Goal: Task Accomplishment & Management: Manage account settings

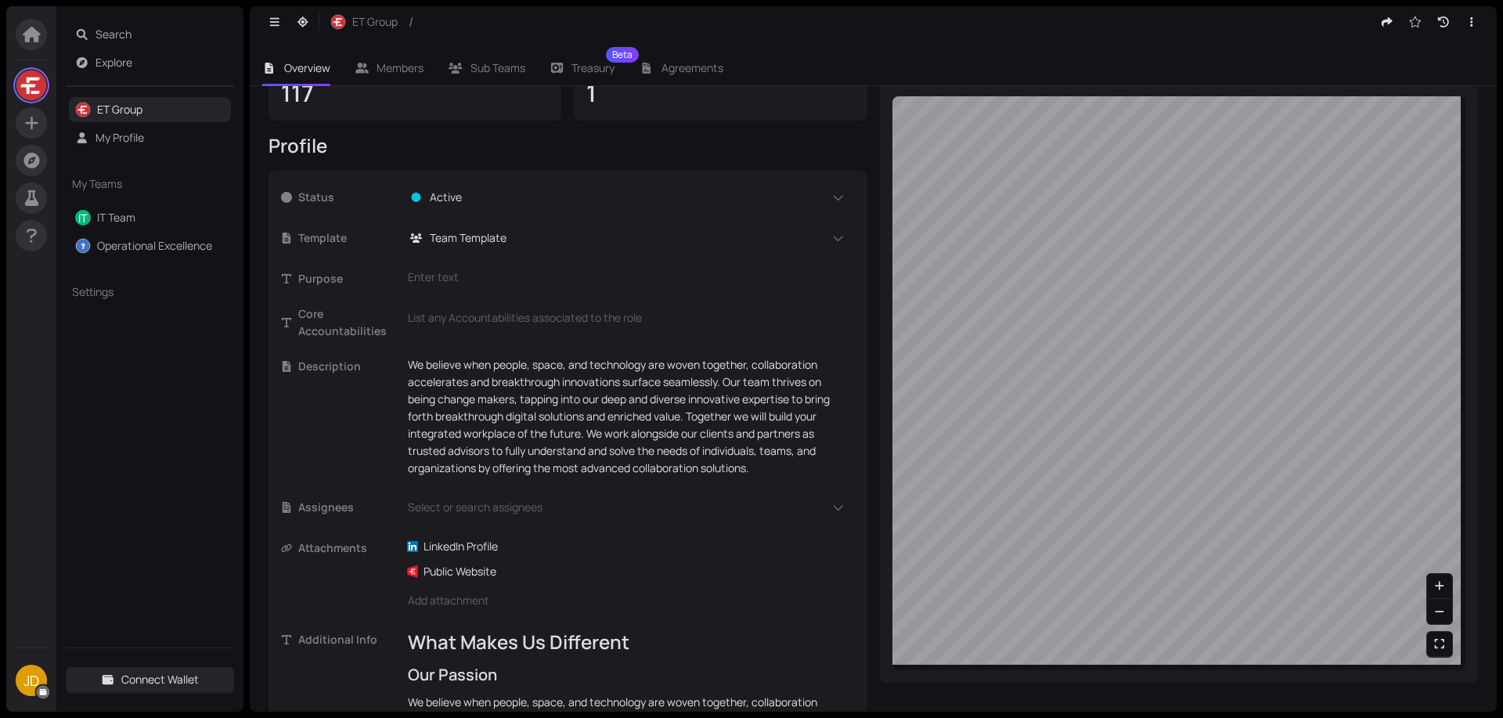
scroll to position [313, 0]
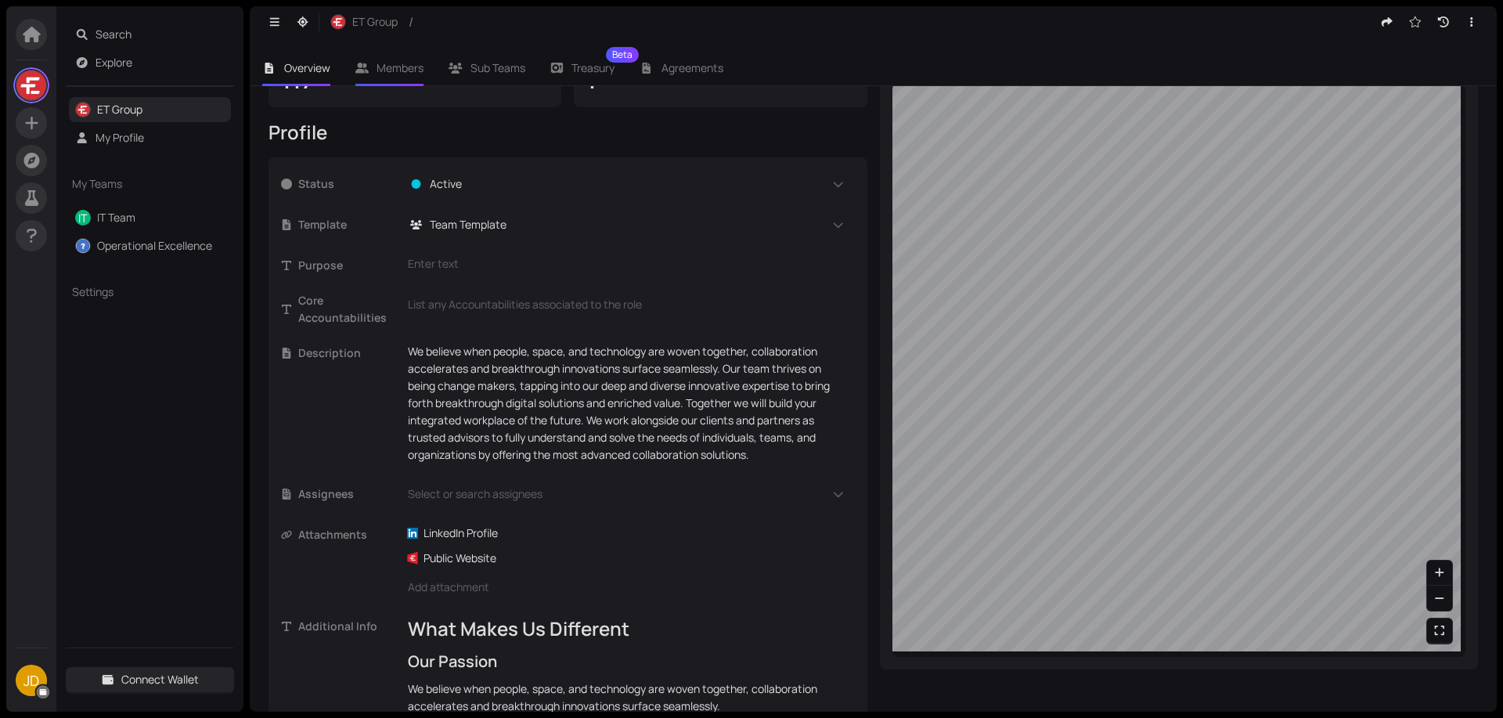
click at [396, 60] on span "Members" at bounding box center [400, 67] width 47 height 15
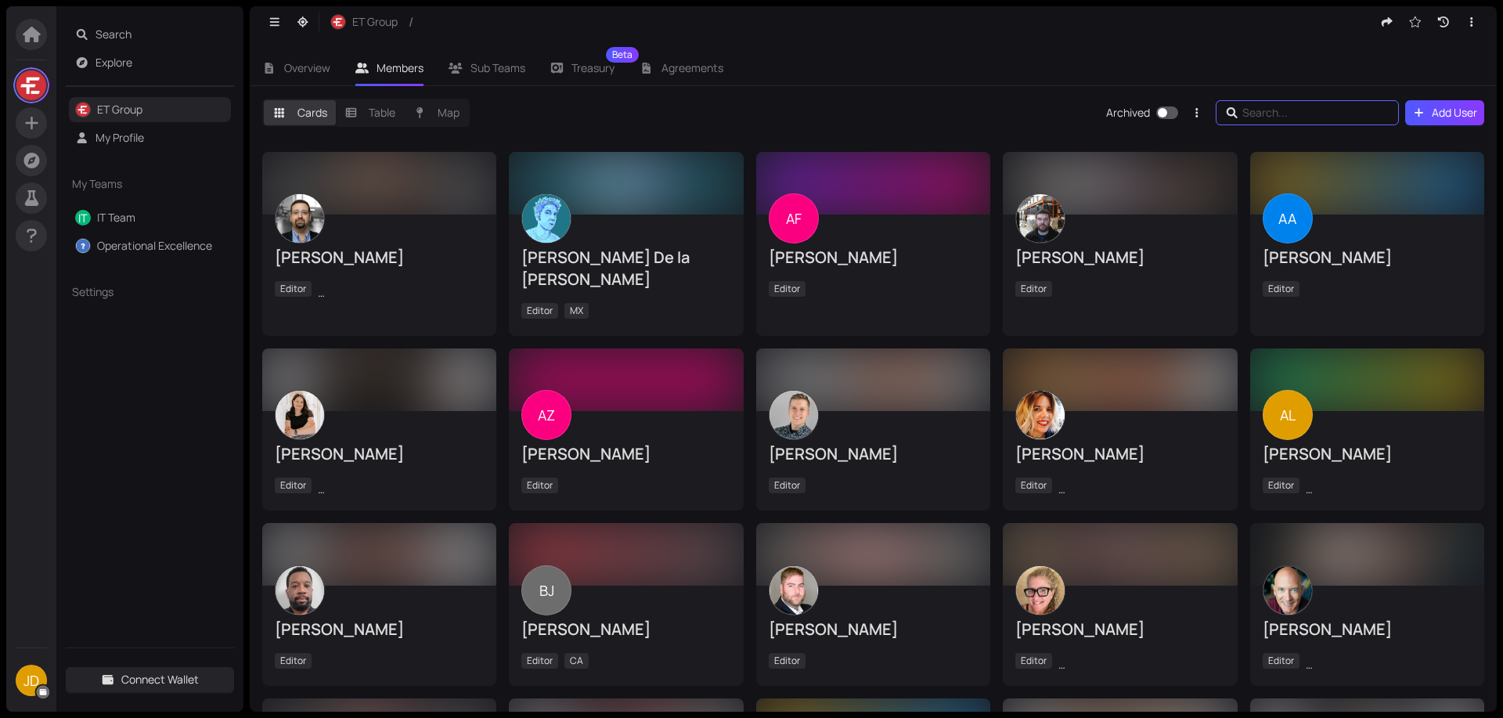
click at [1253, 107] on input "text" at bounding box center [1310, 112] width 135 height 17
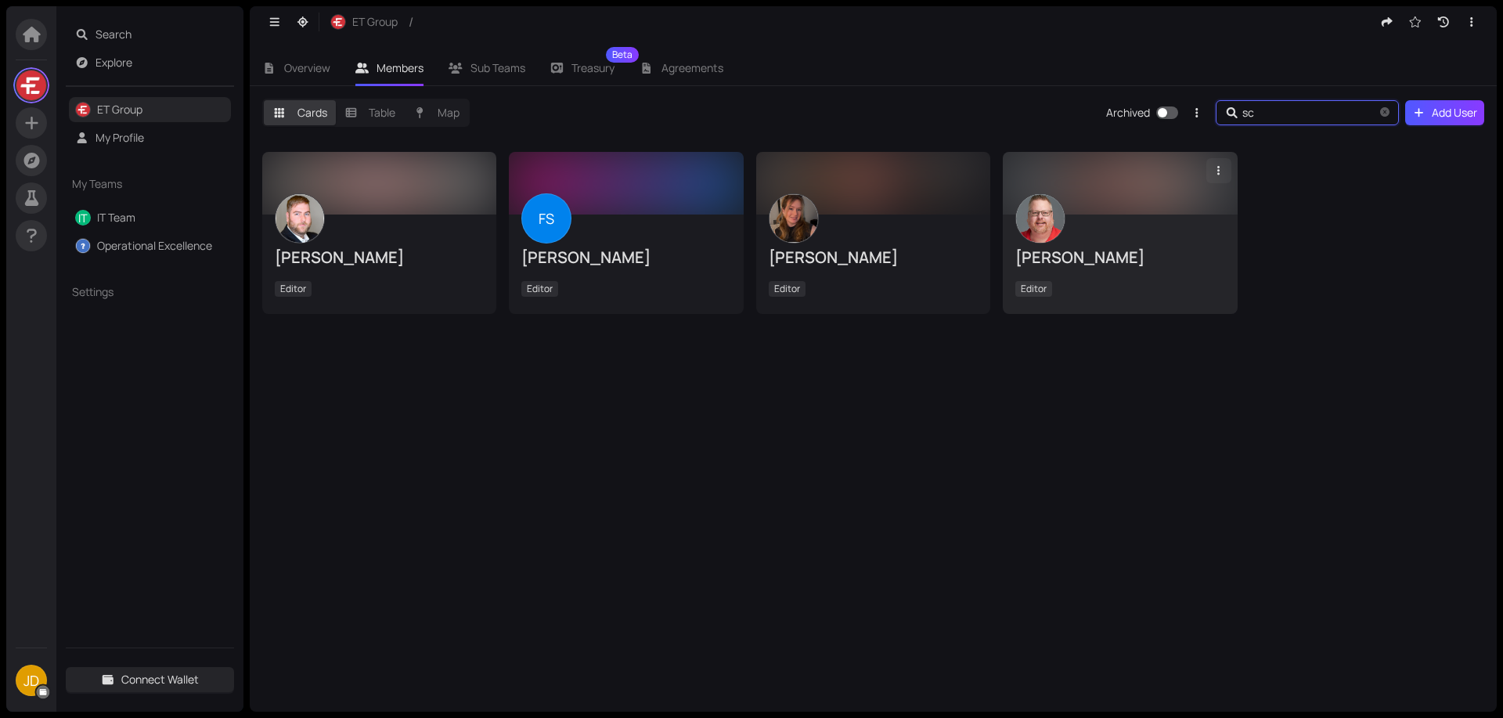
type input "sc"
click at [1221, 166] on icon "button" at bounding box center [1219, 170] width 14 height 11
click at [1077, 227] on div "[PERSON_NAME] Editor" at bounding box center [1120, 263] width 209 height 75
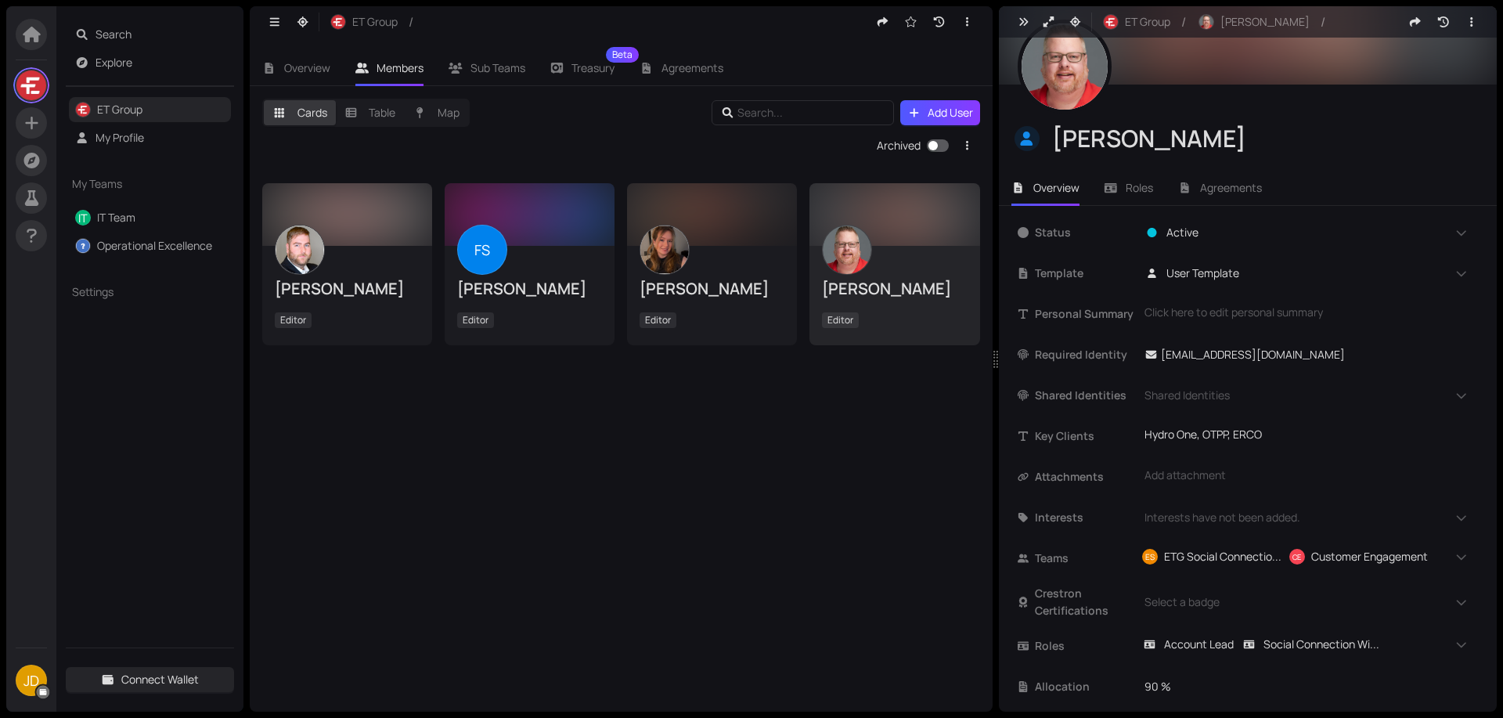
scroll to position [99, 0]
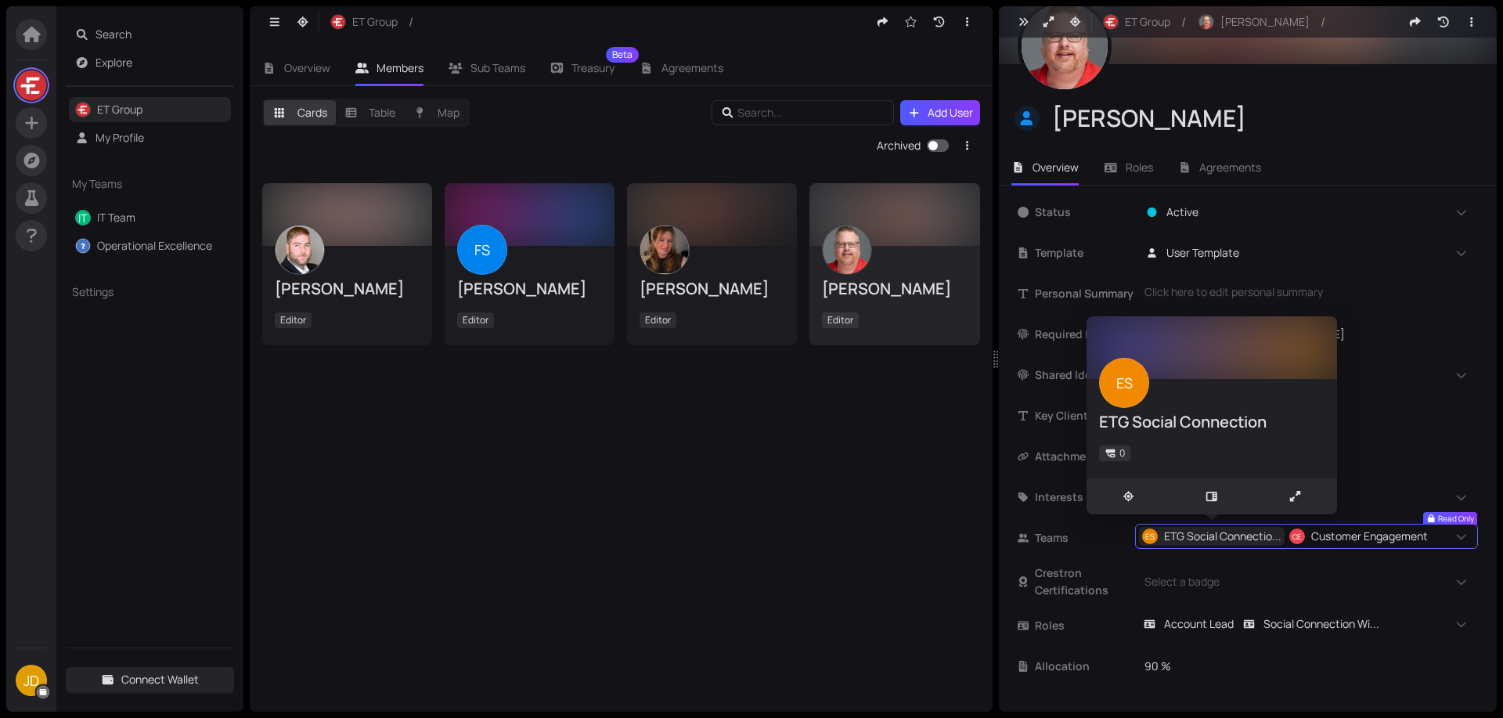
click at [1211, 535] on span "ETG Social Connectio..." at bounding box center [1222, 536] width 117 height 17
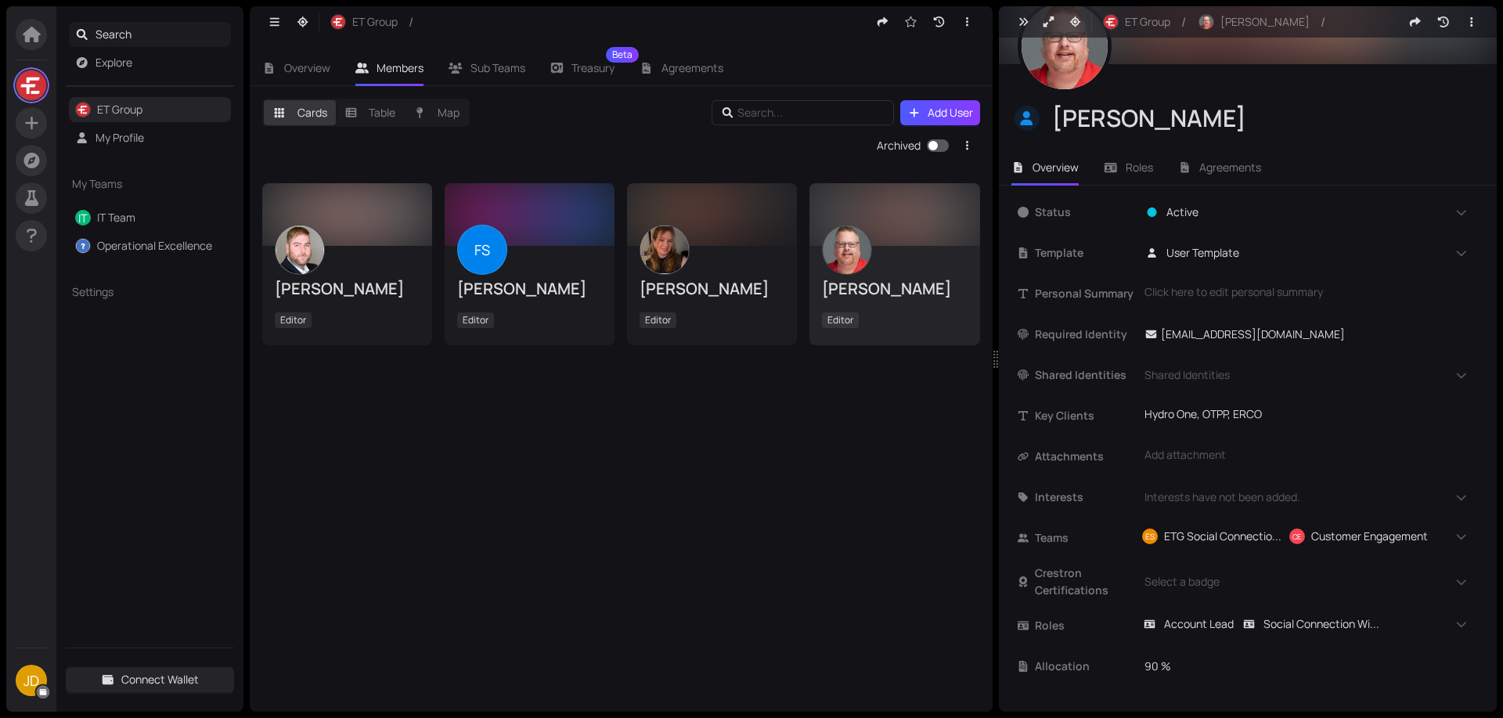
click at [124, 33] on span "Search" at bounding box center [161, 34] width 130 height 25
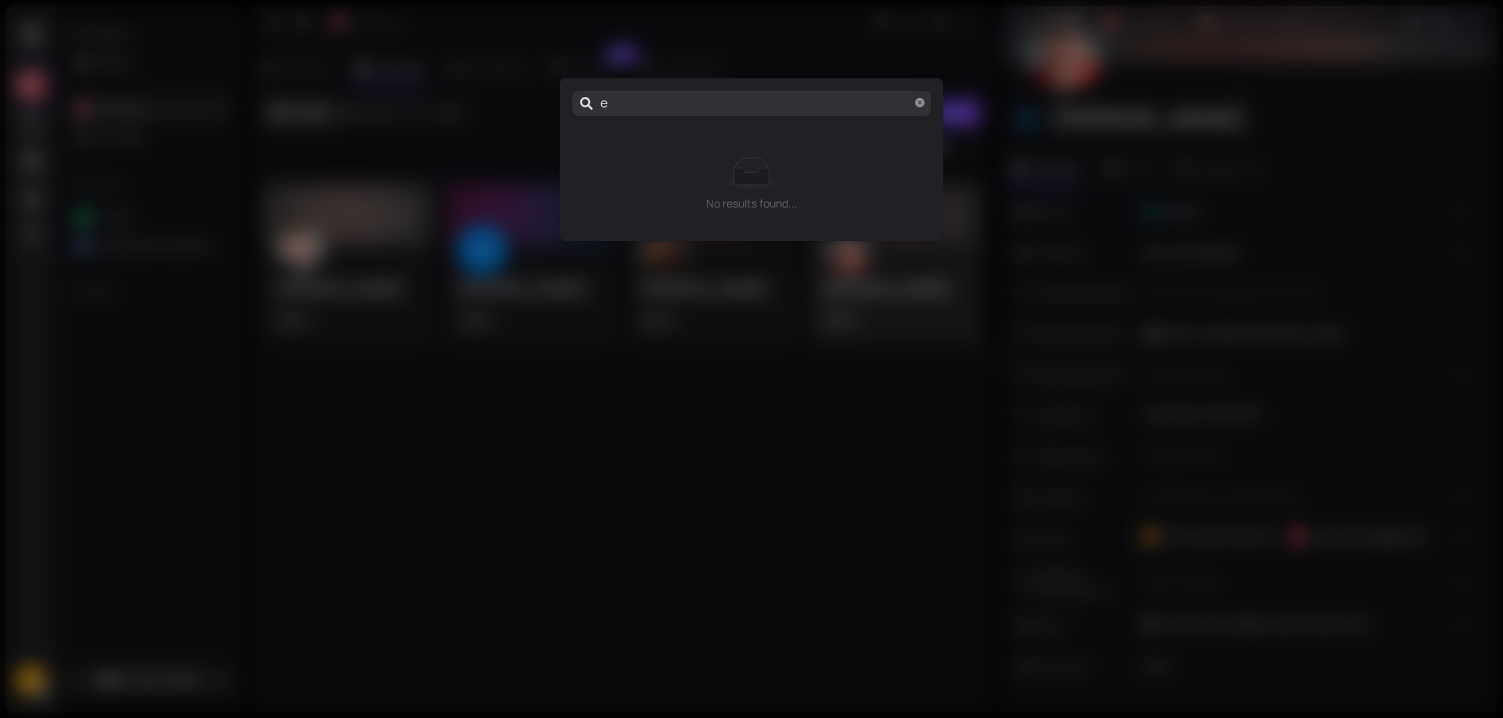
type input "e"
type input "et"
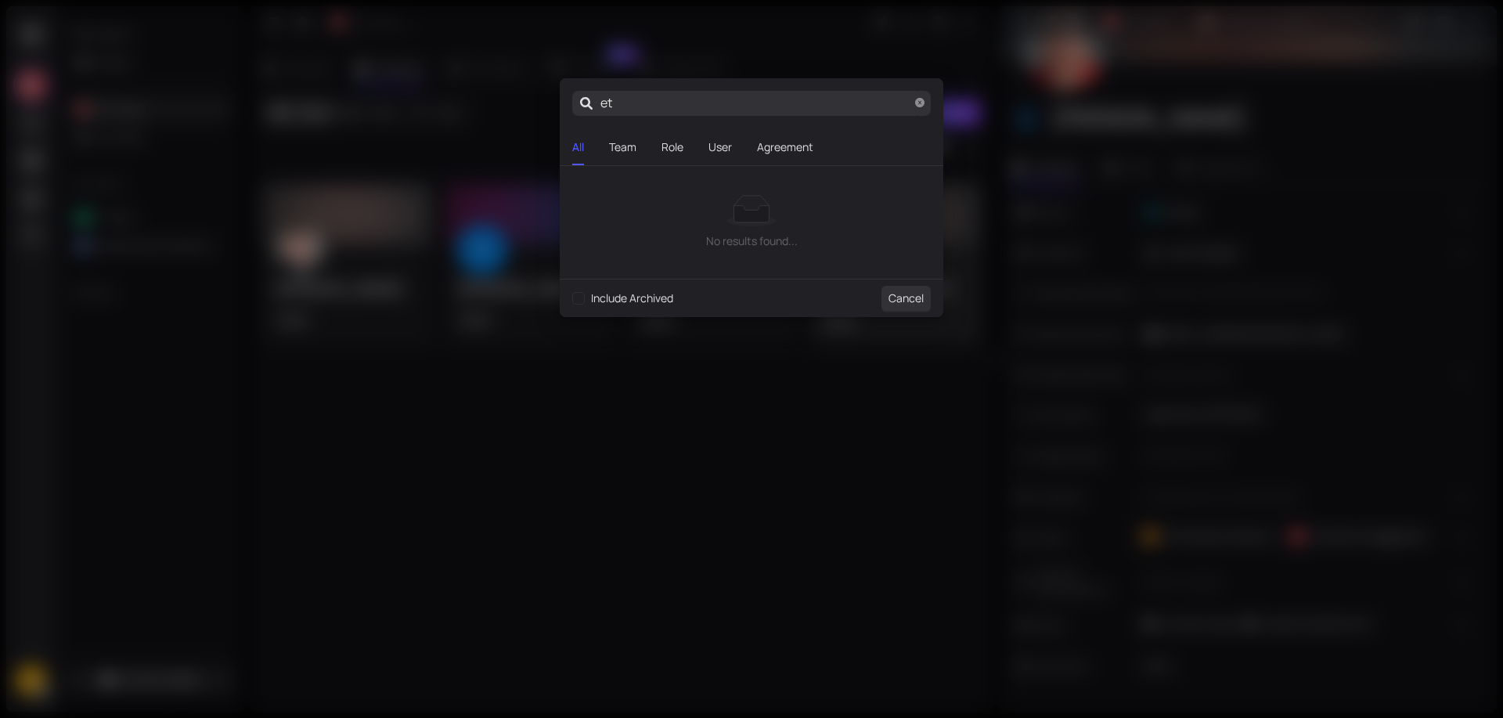
type input "etg"
type input "etg s"
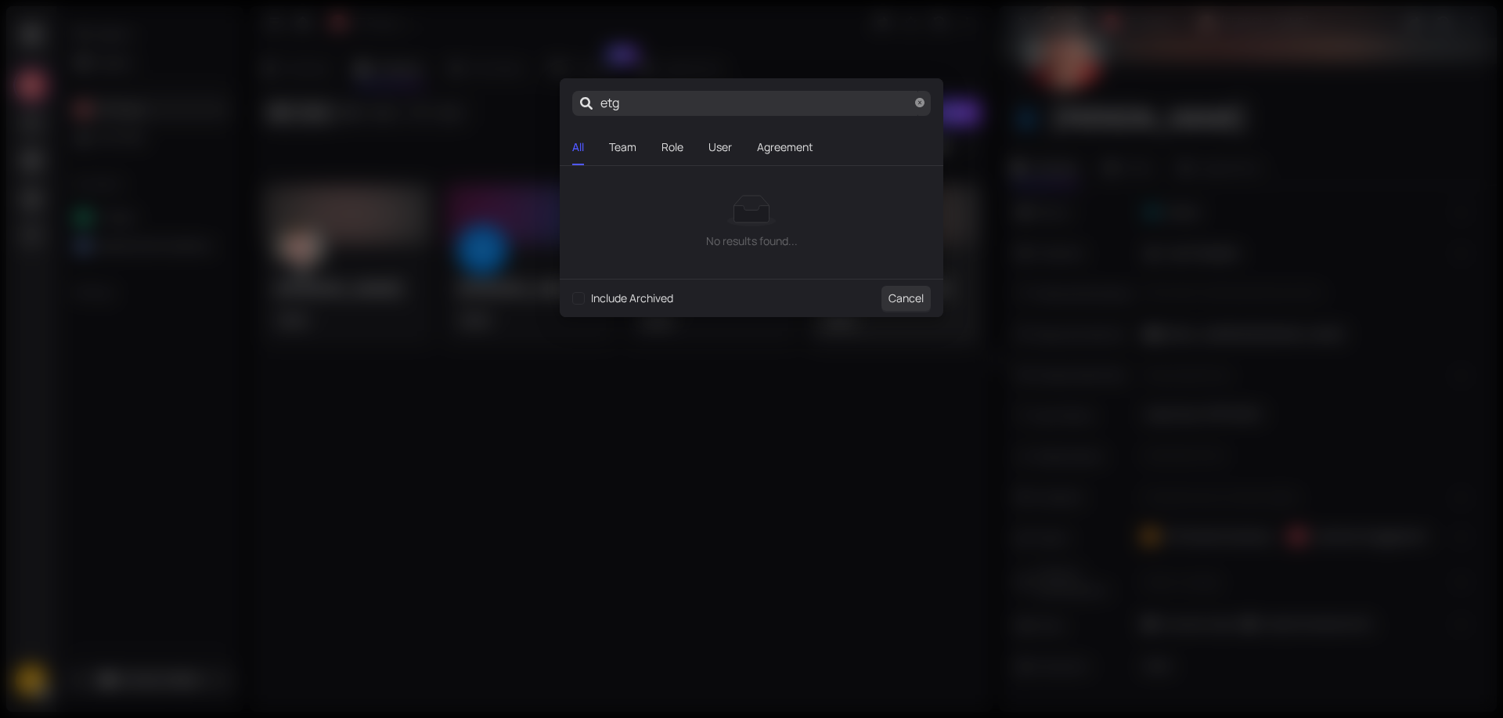
type input "etg s"
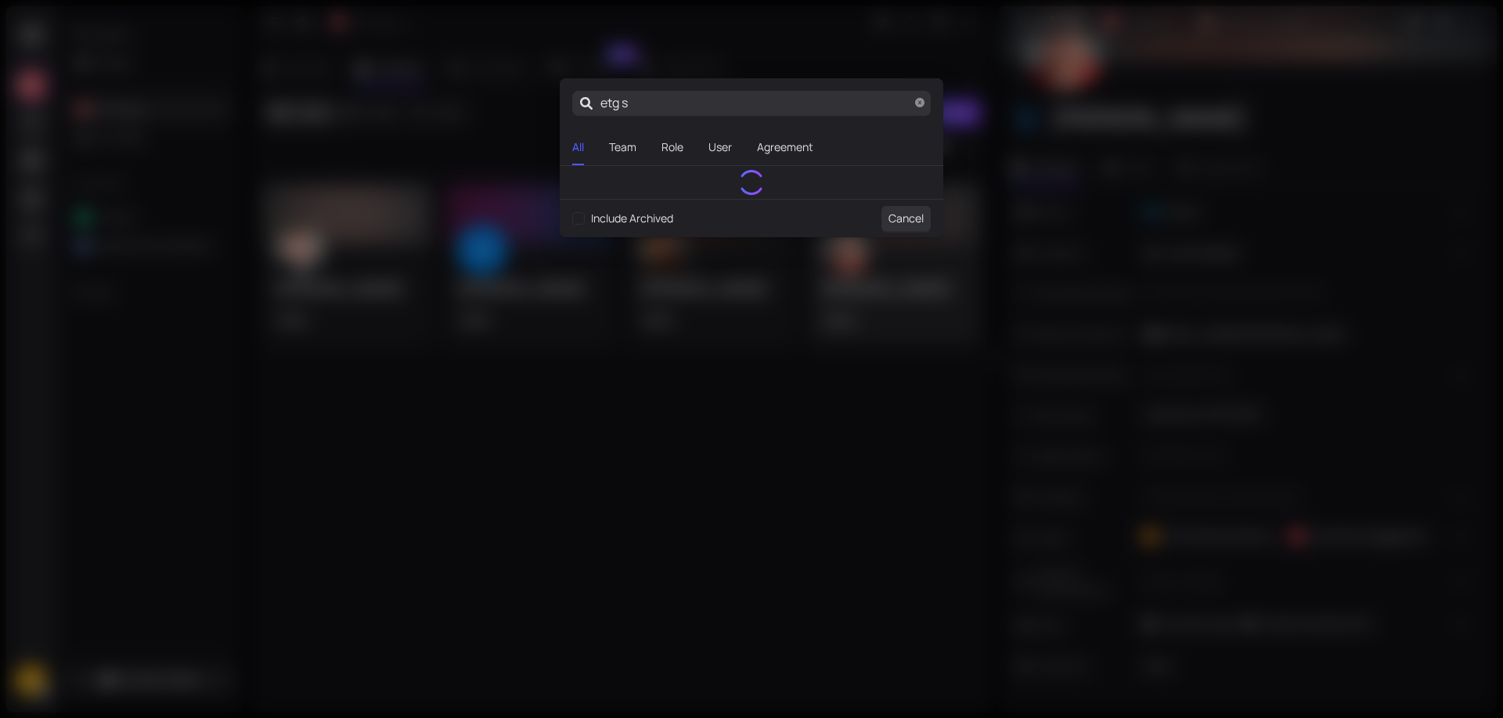
type input "etg so"
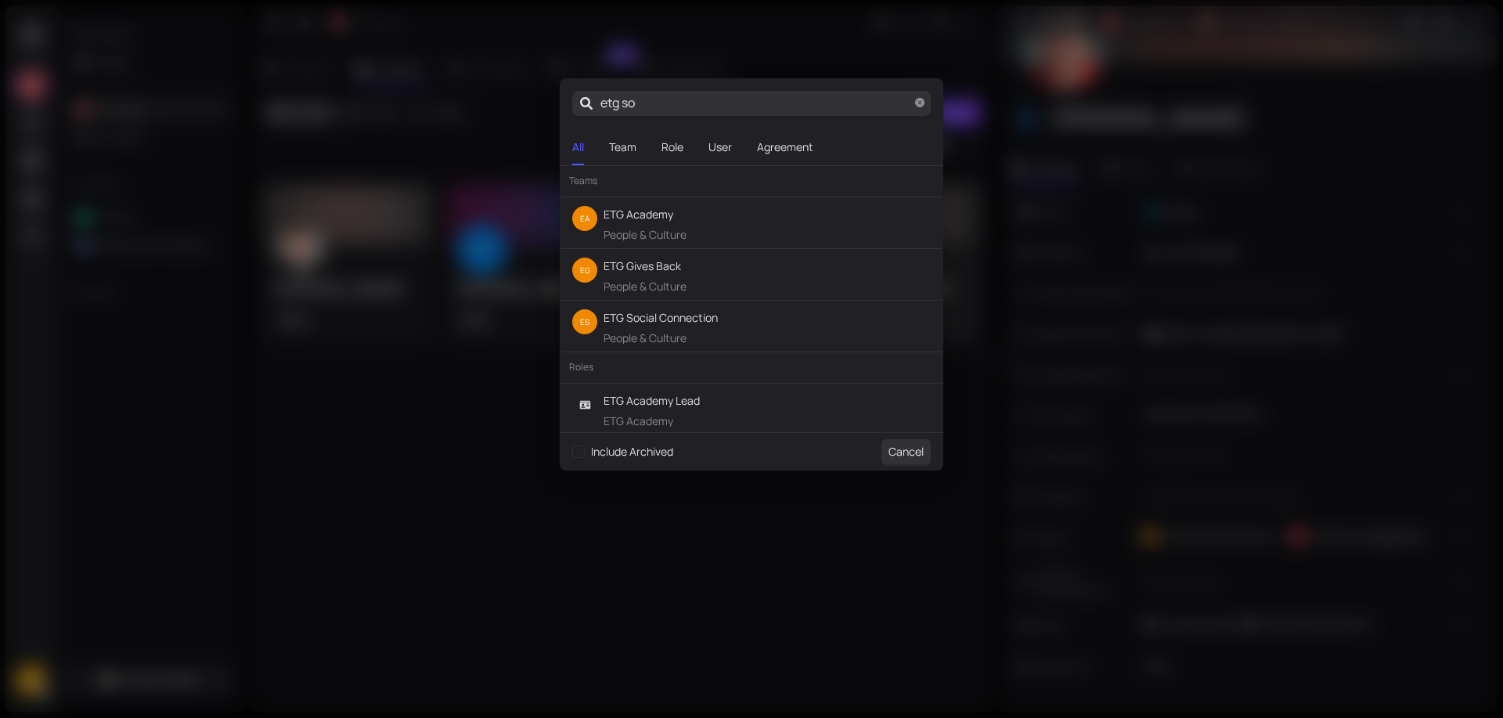
type input "etg soc"
type input "etg soci"
type input "etg [PERSON_NAME]"
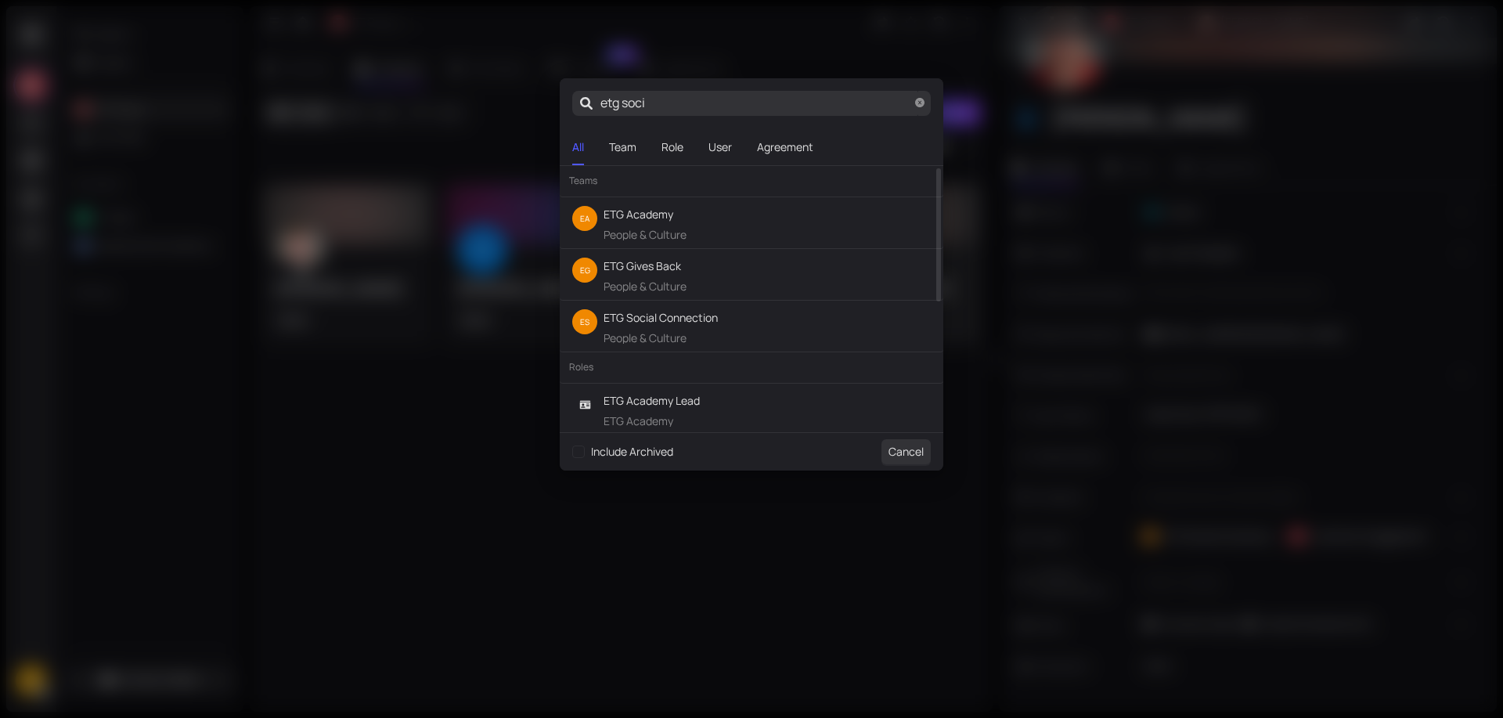
type input "etg [PERSON_NAME]"
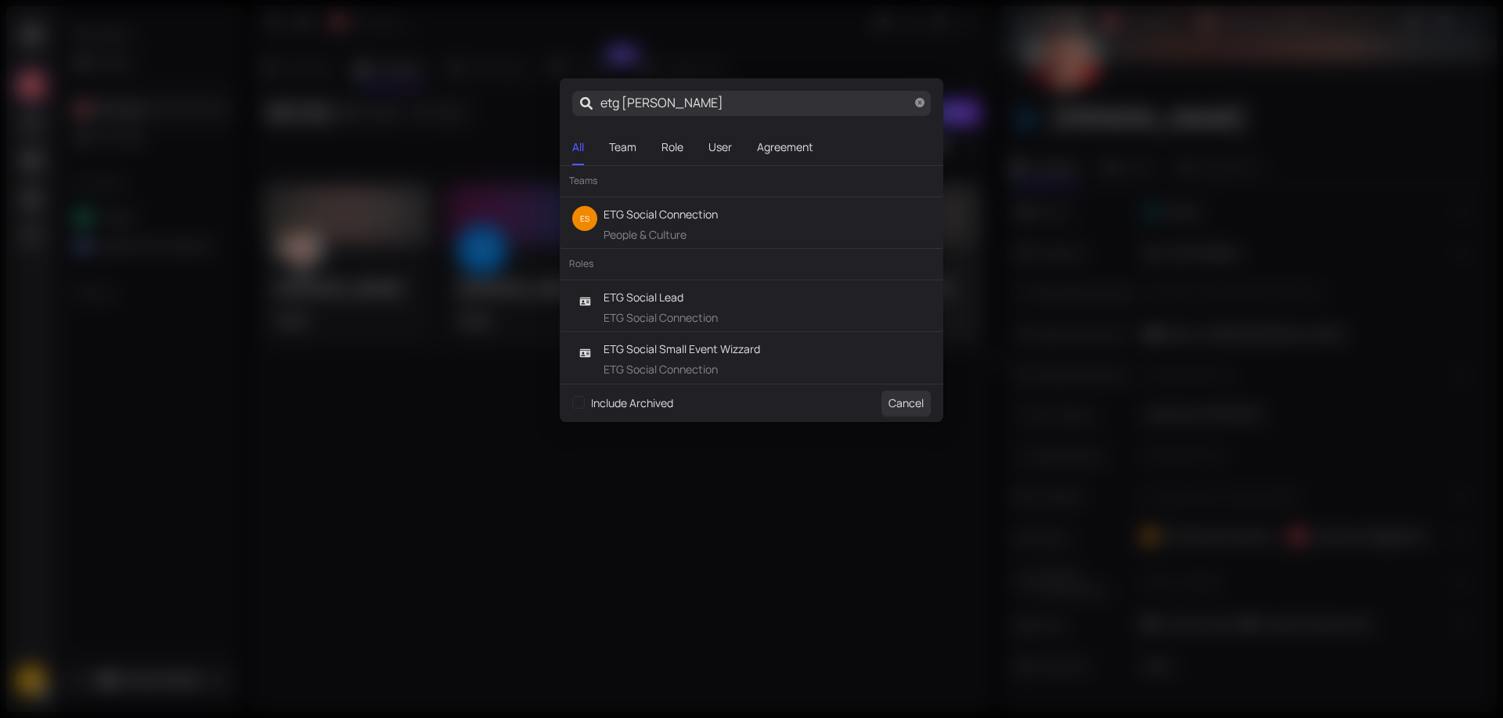
type input "etg social"
click at [678, 211] on span "ETG Social Connection" at bounding box center [661, 214] width 114 height 17
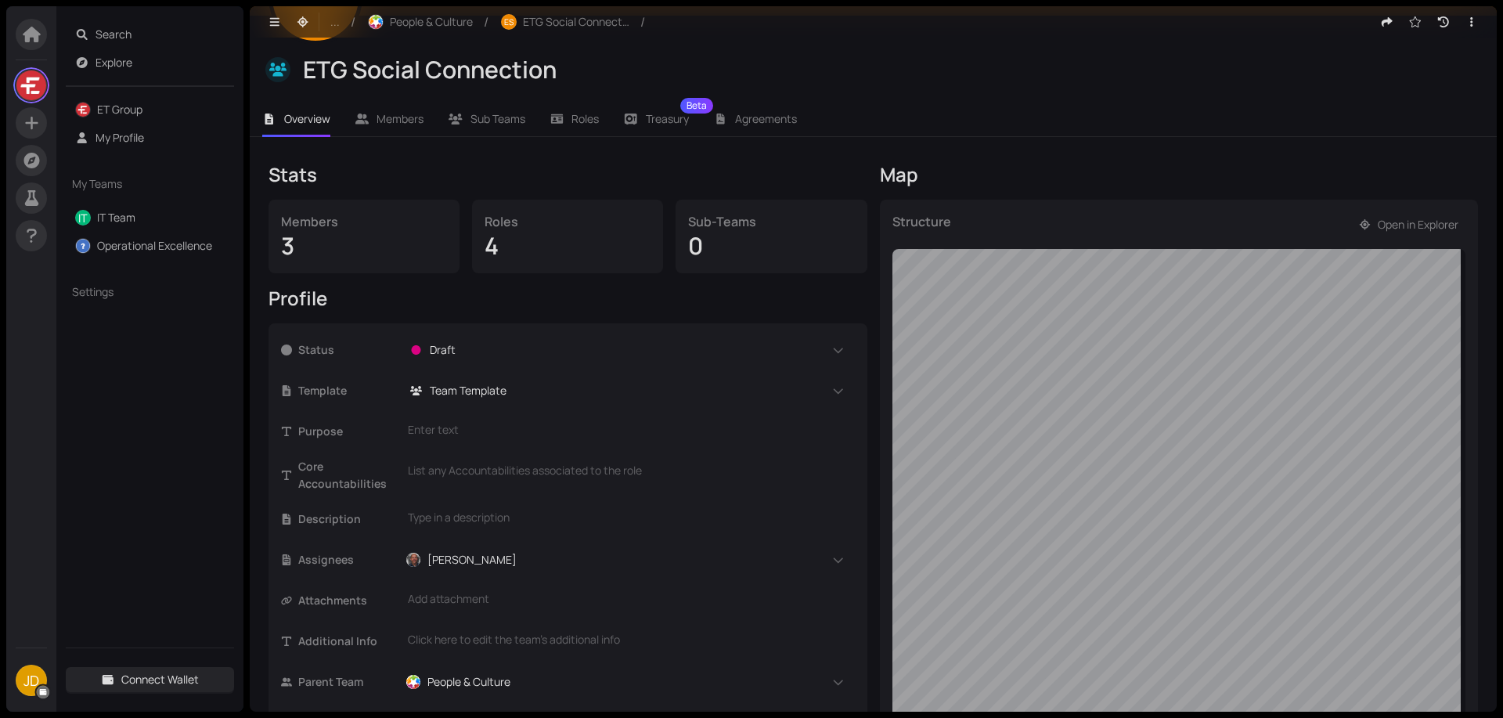
scroll to position [128, 0]
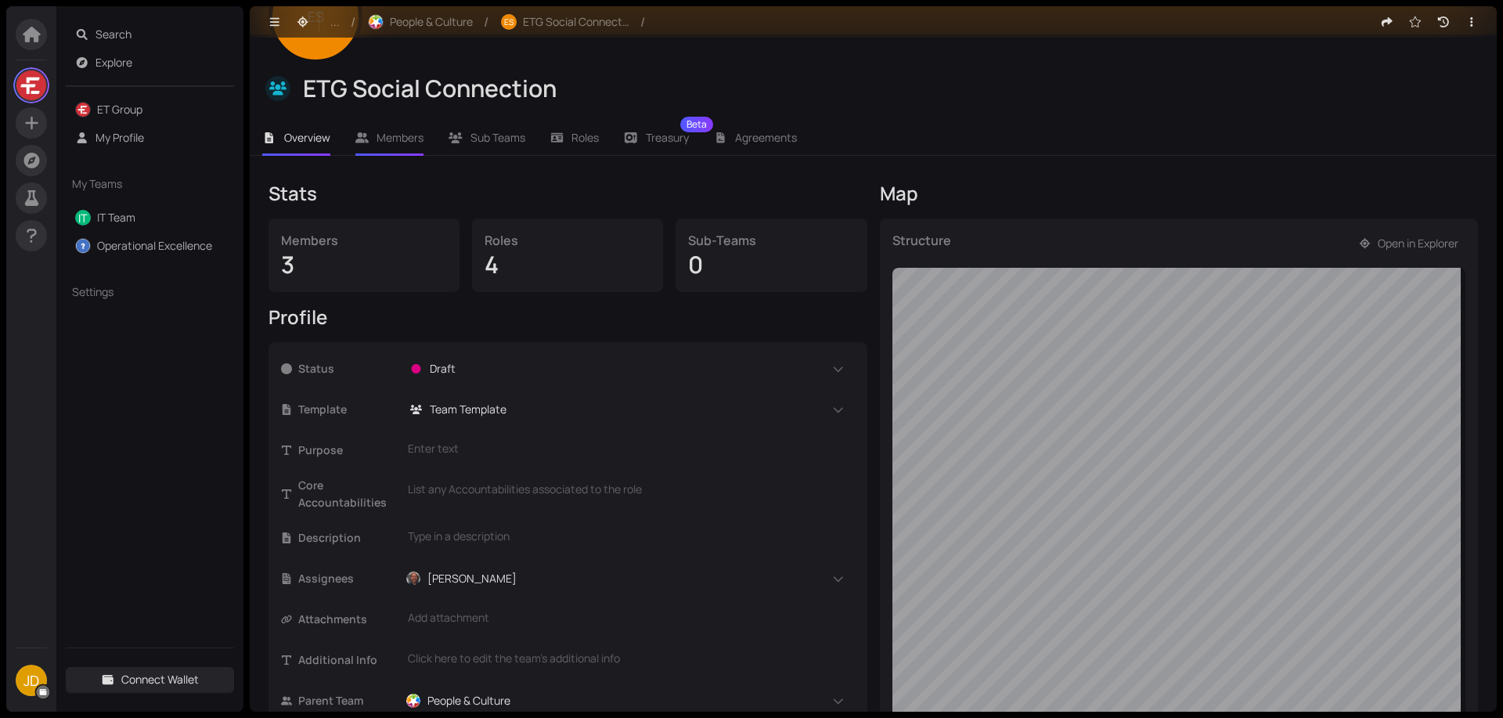
click at [400, 139] on span "Members" at bounding box center [400, 137] width 47 height 15
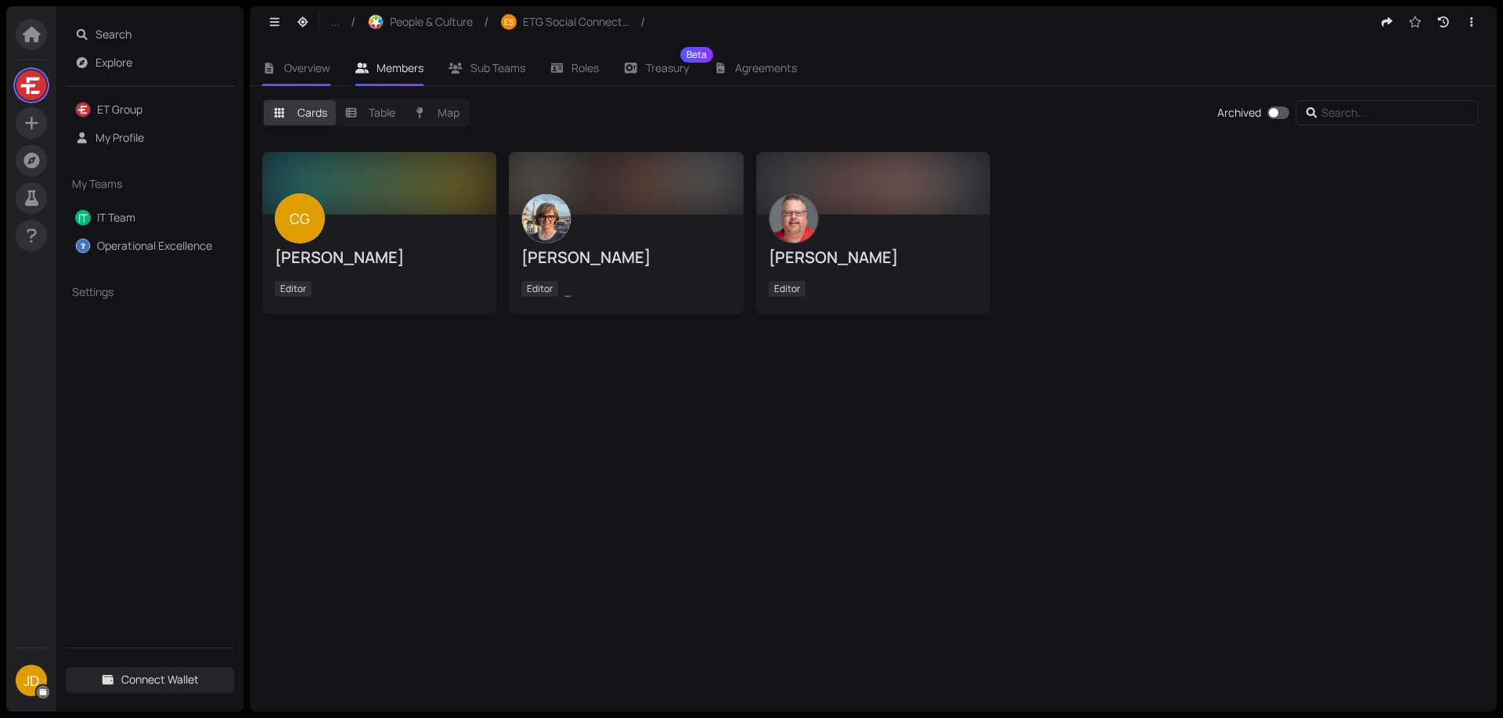
click at [303, 64] on span "Overview" at bounding box center [307, 67] width 46 height 15
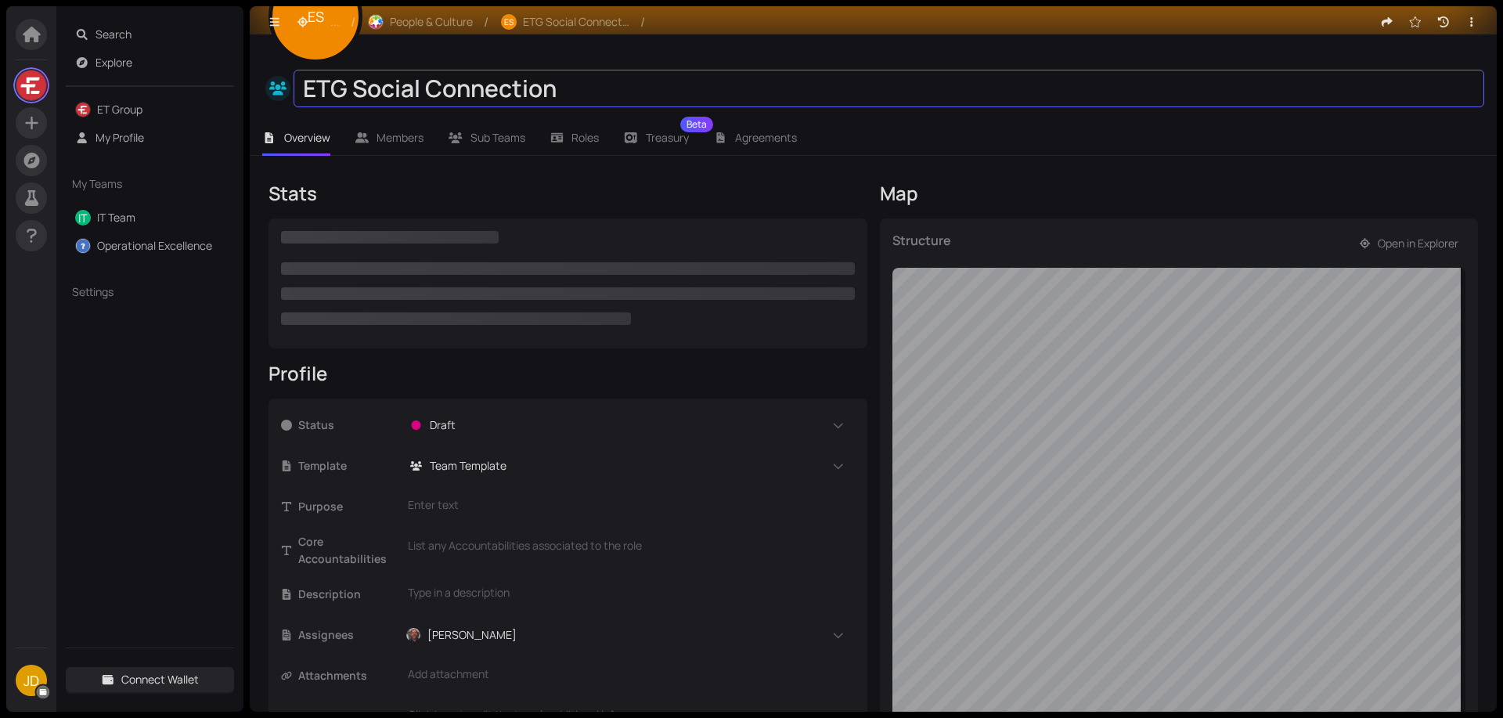
scroll to position [56, 0]
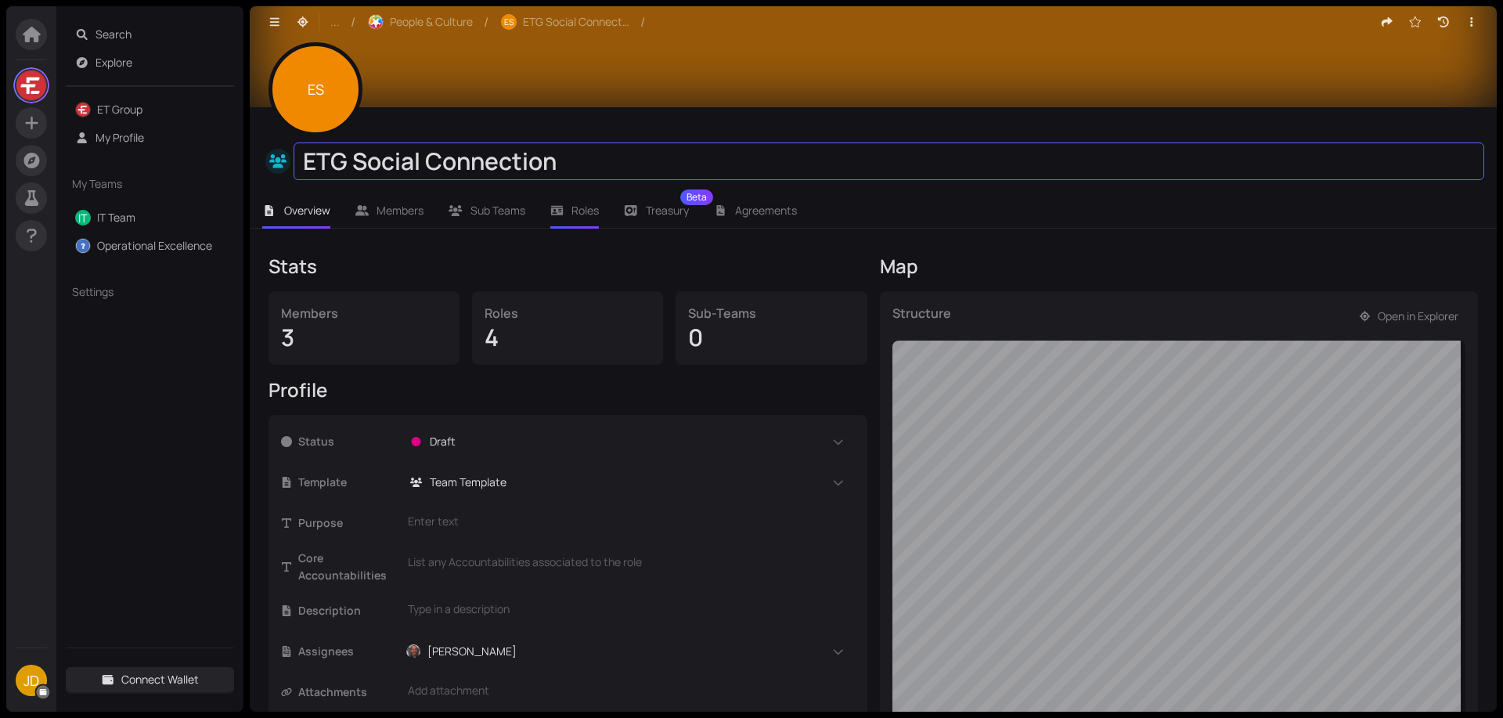
click at [586, 208] on span "Roles" at bounding box center [585, 210] width 27 height 15
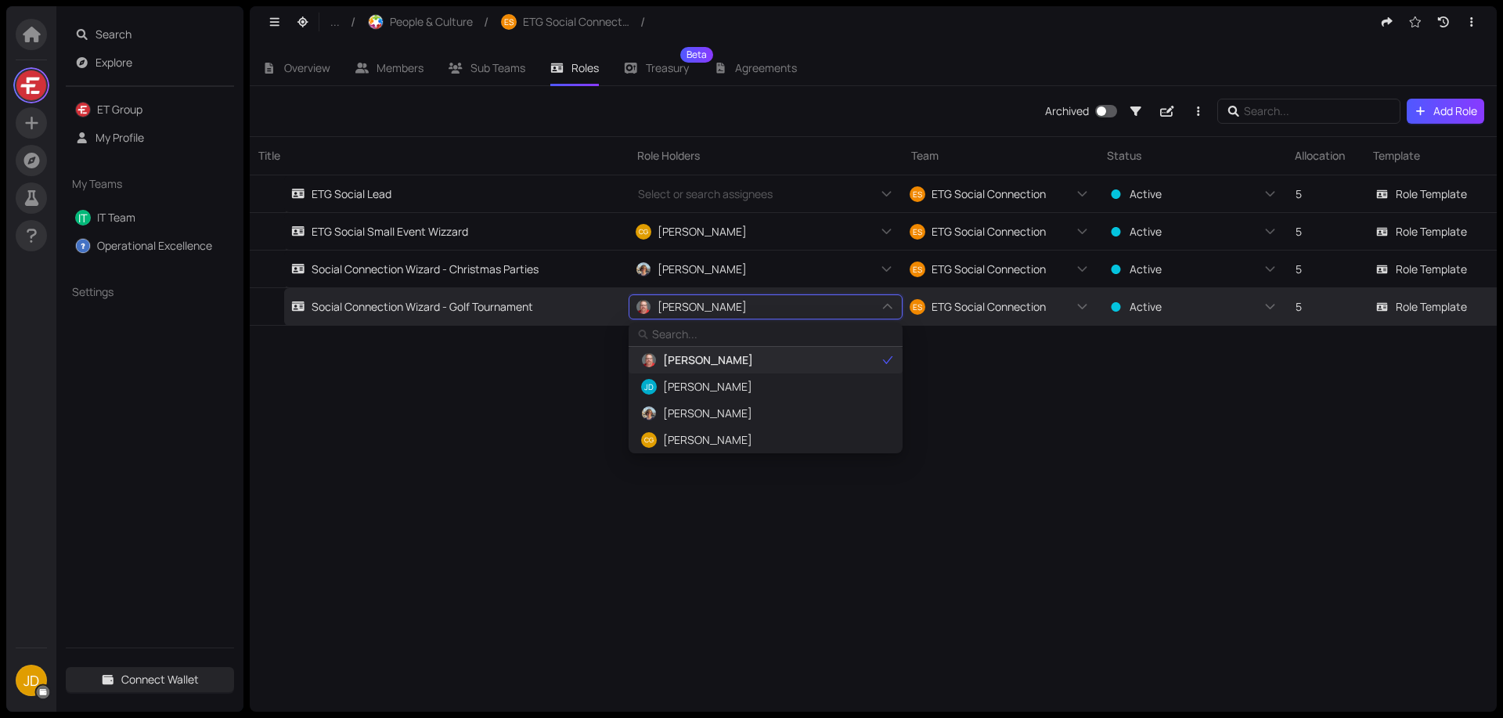
type input "M"
type input "Ma"
type input "Mar"
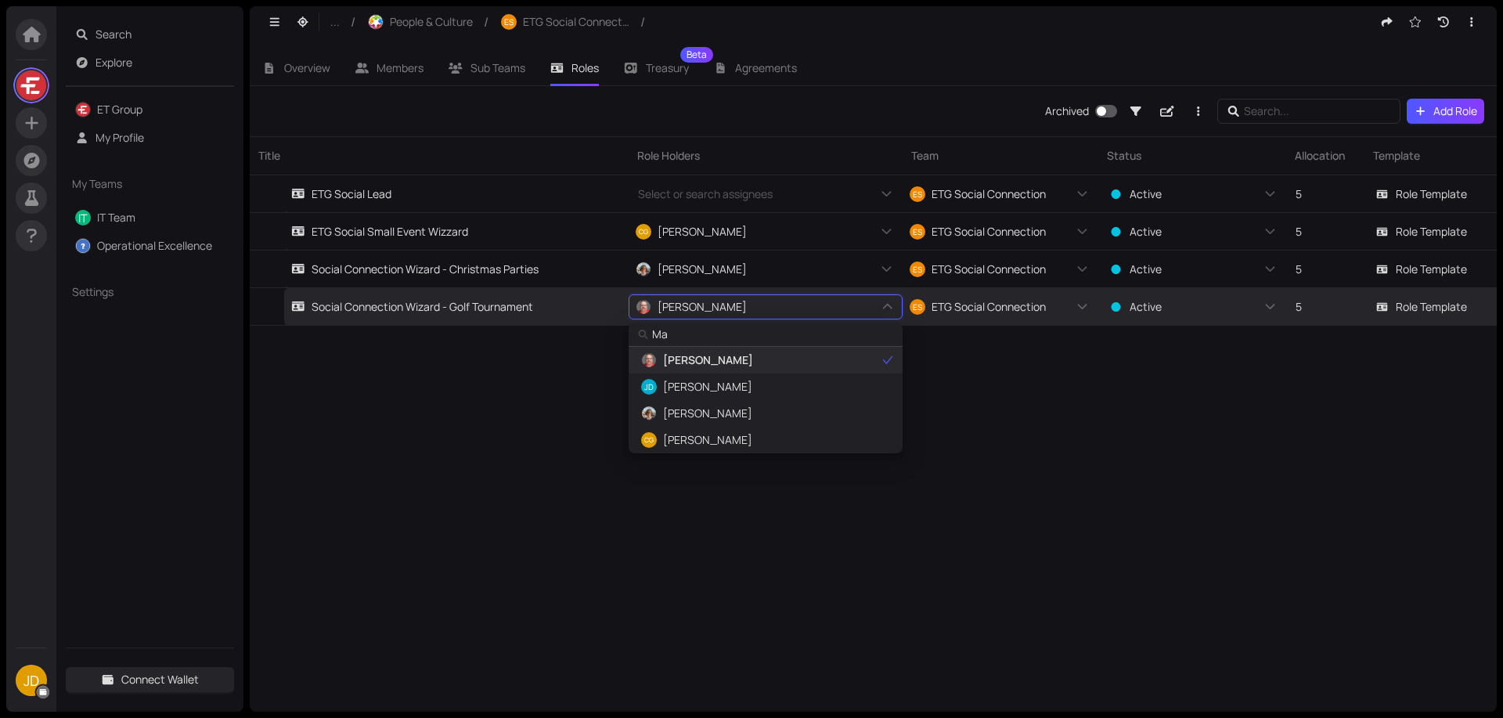
type input "Mar"
type input "Mark"
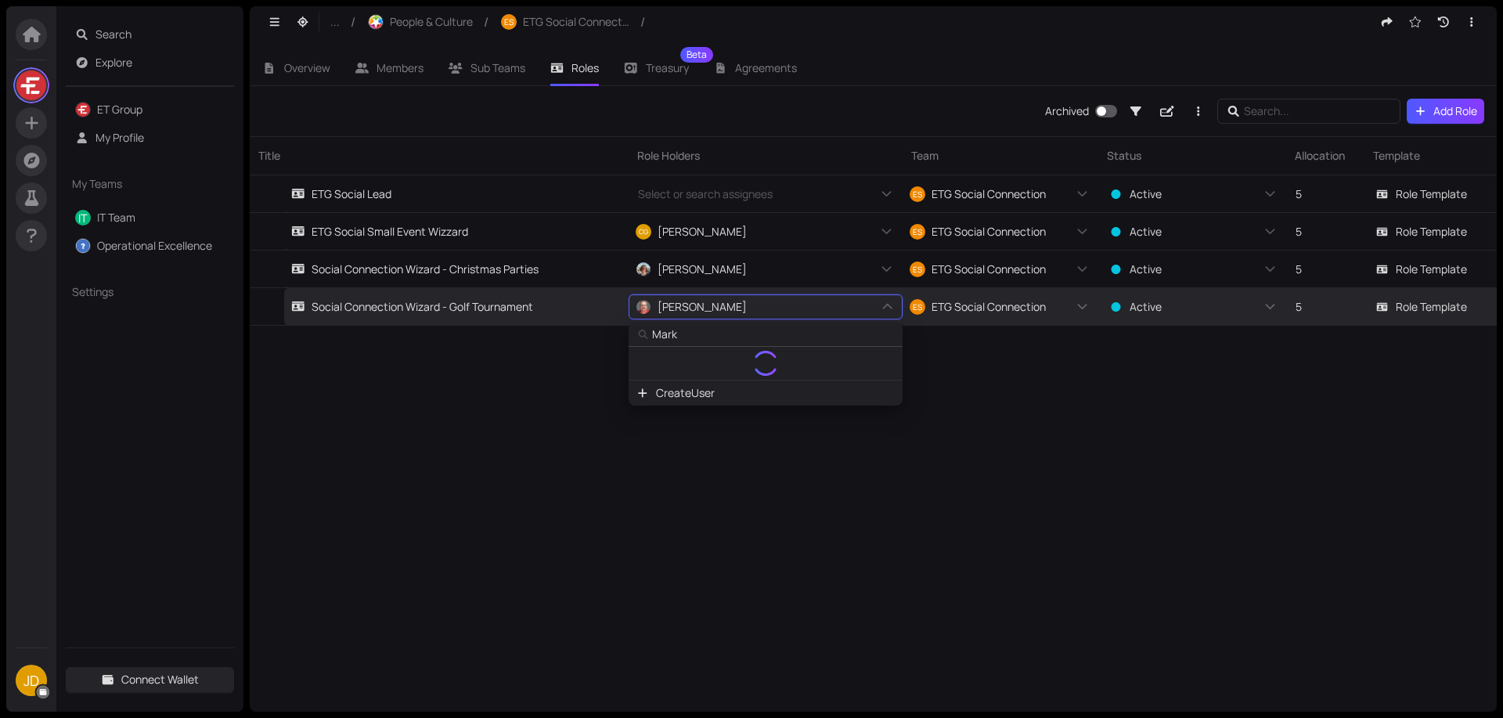
type input "Mark"
type input "[PERSON_NAME]"
click at [706, 361] on span "[PERSON_NAME]" at bounding box center [707, 360] width 89 height 17
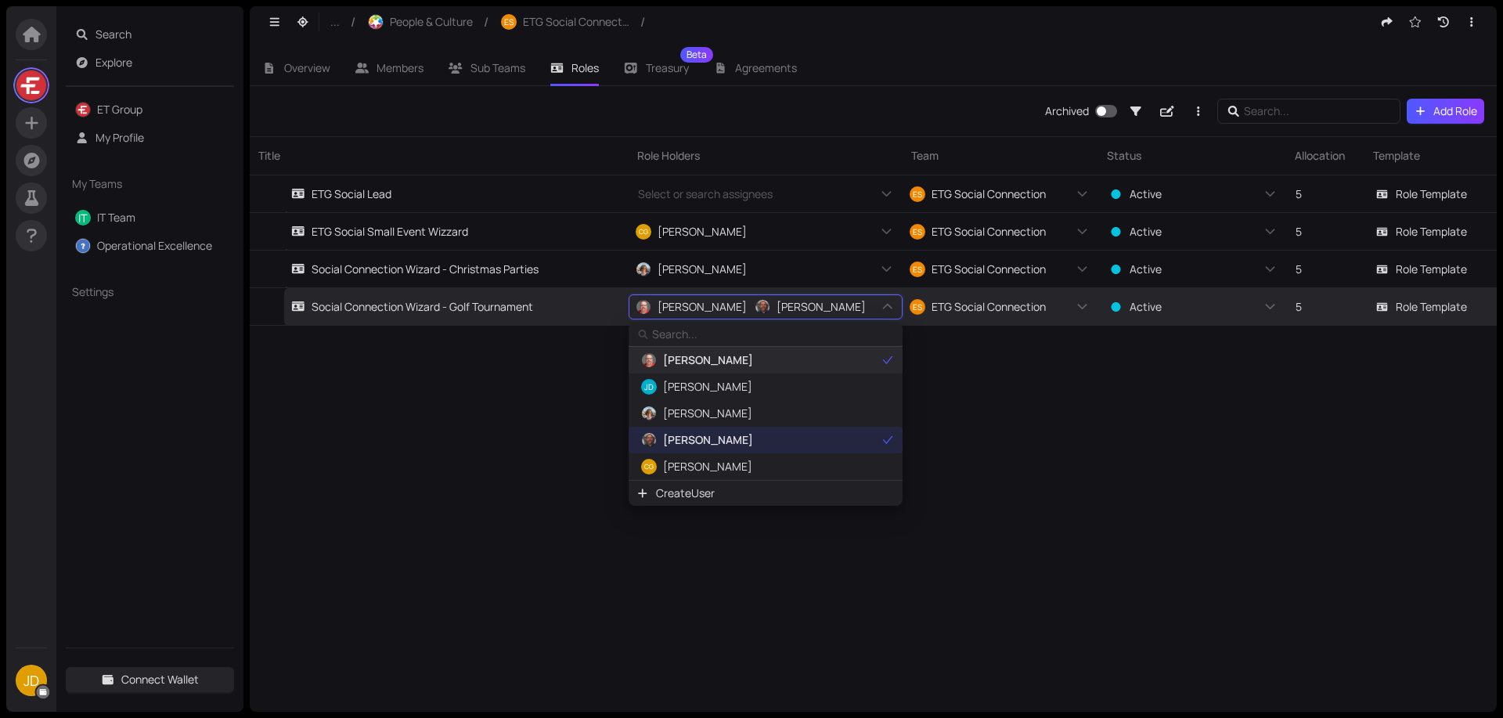
click at [771, 364] on span "[PERSON_NAME]" at bounding box center [759, 360] width 243 height 17
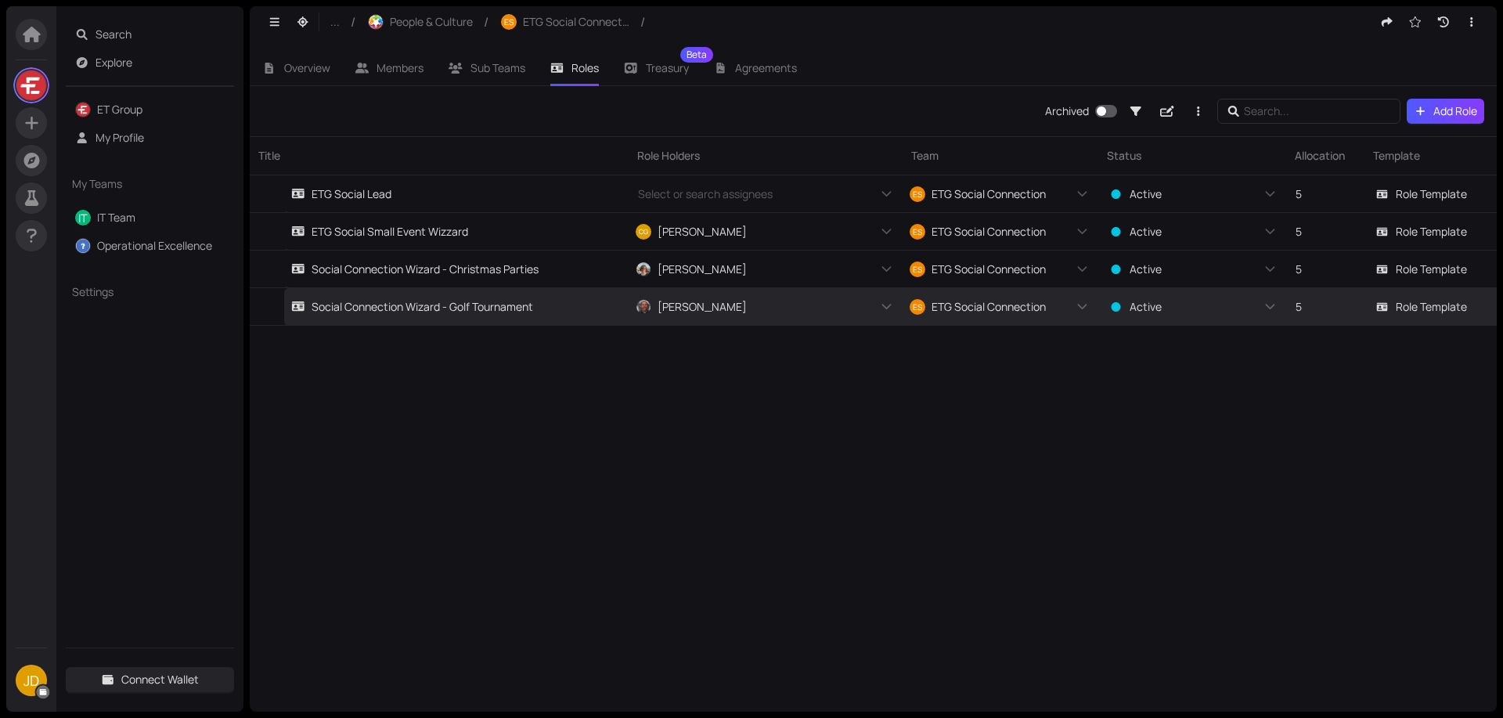
click at [131, 34] on span "Search" at bounding box center [161, 34] width 130 height 25
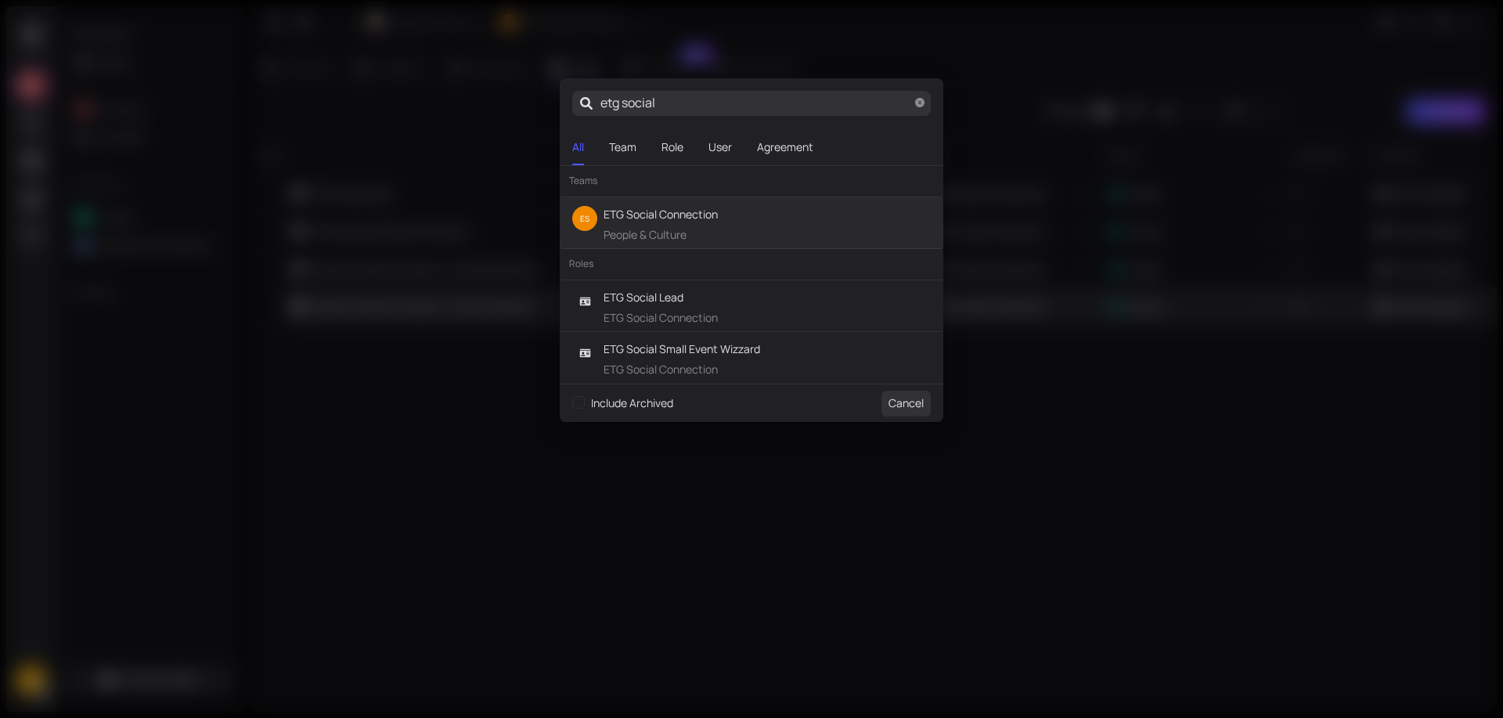
type input "etg socials"
type input "etg socialsc"
type input "etg socials"
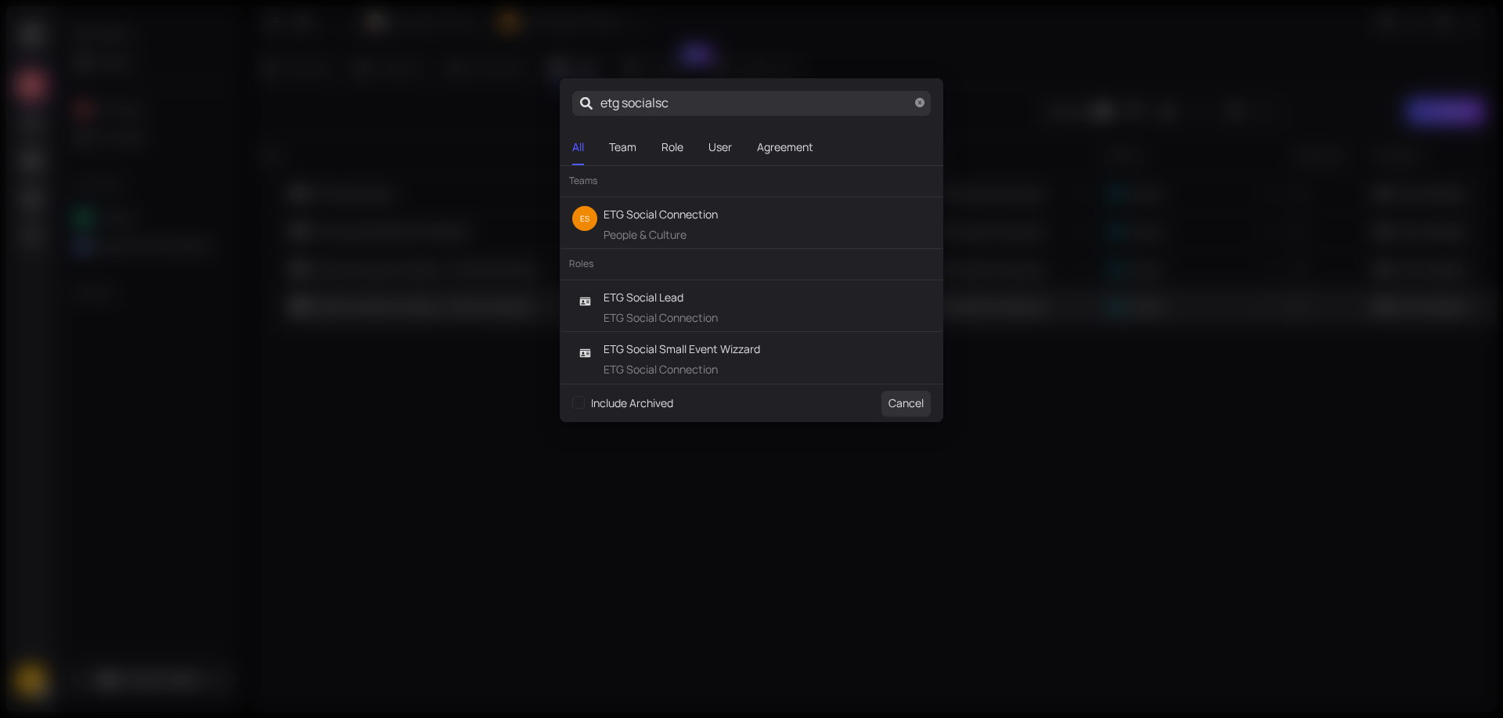
type input "etg socials"
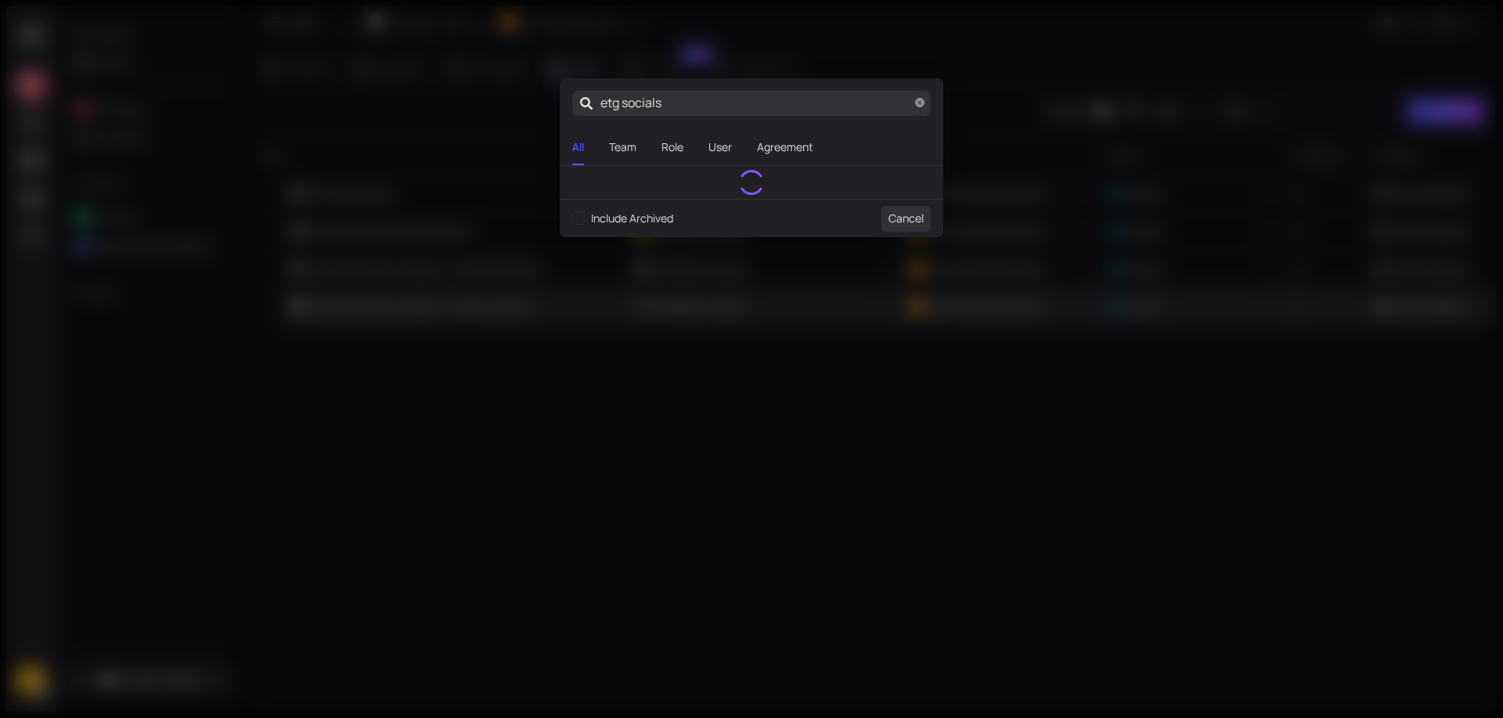
type input "etg social"
type input "etg [PERSON_NAME]"
type input "etg soci"
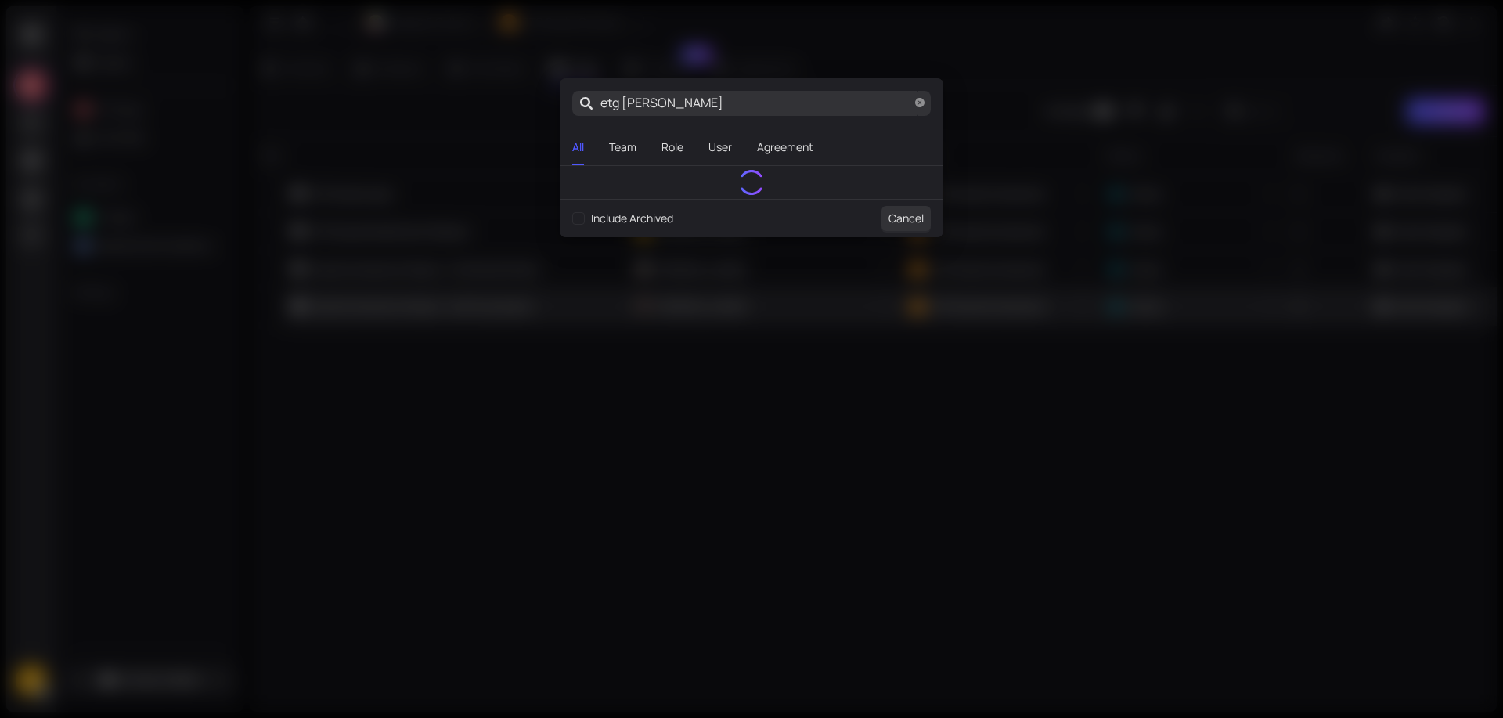
type input "etg soci"
type input "etg soc"
type input "etg so"
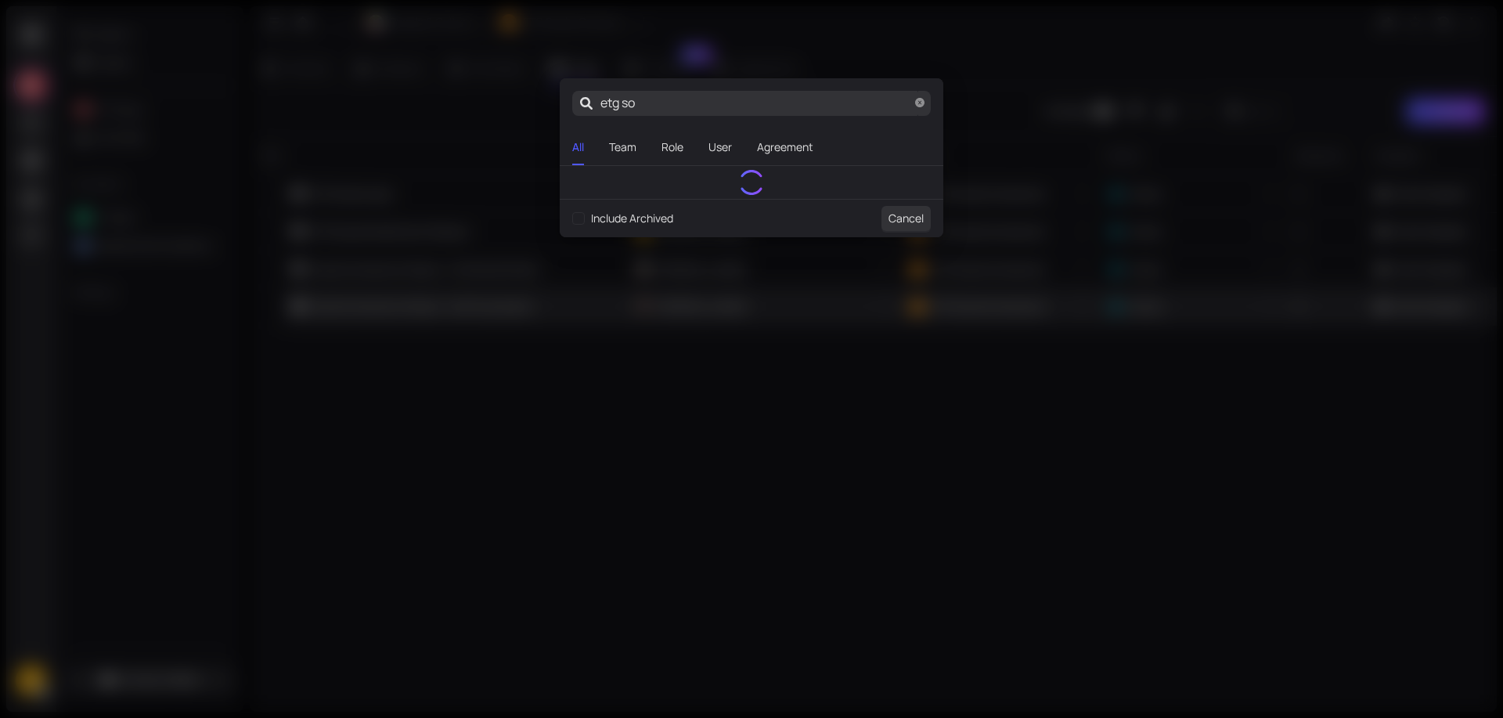
type input "etg s"
type input "etg"
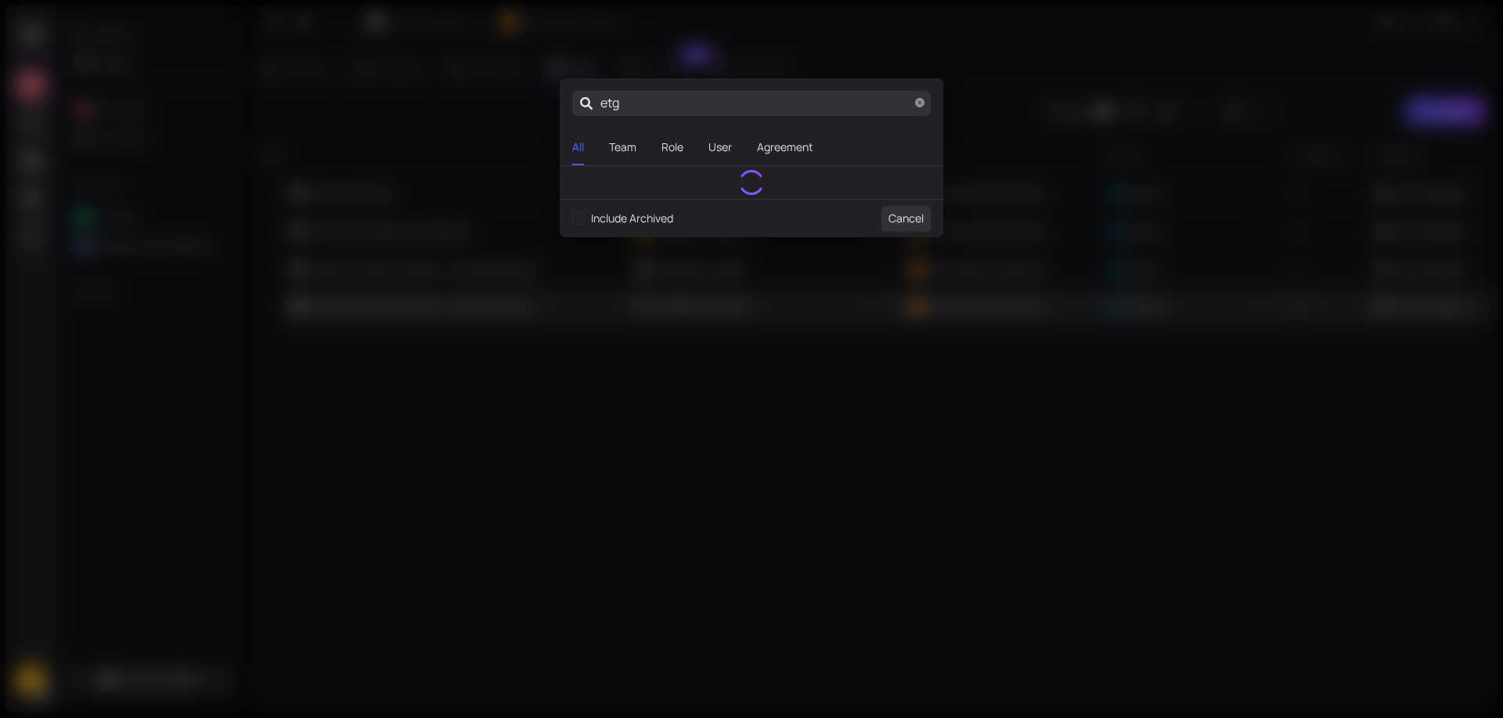
type input "etg"
type input "et"
type input "e"
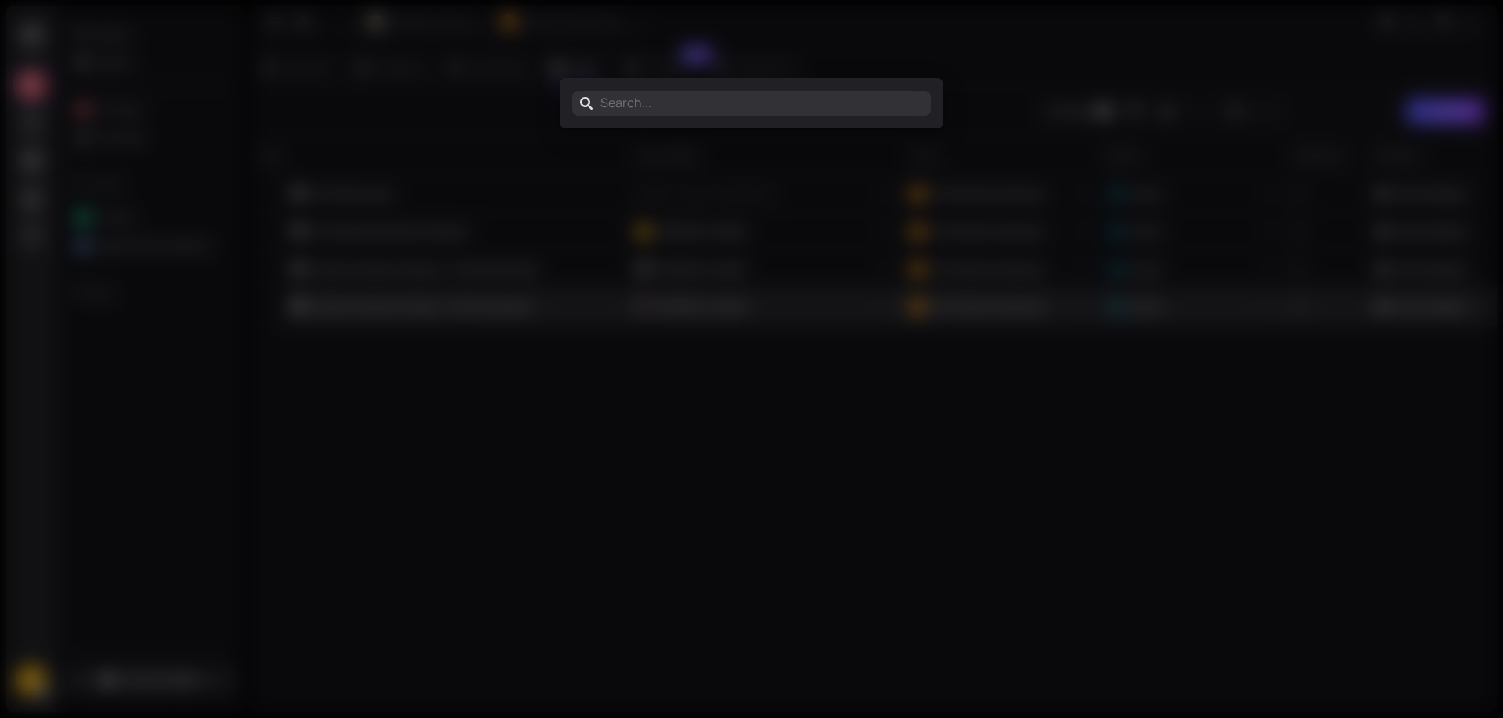
type input "s"
type input "sc"
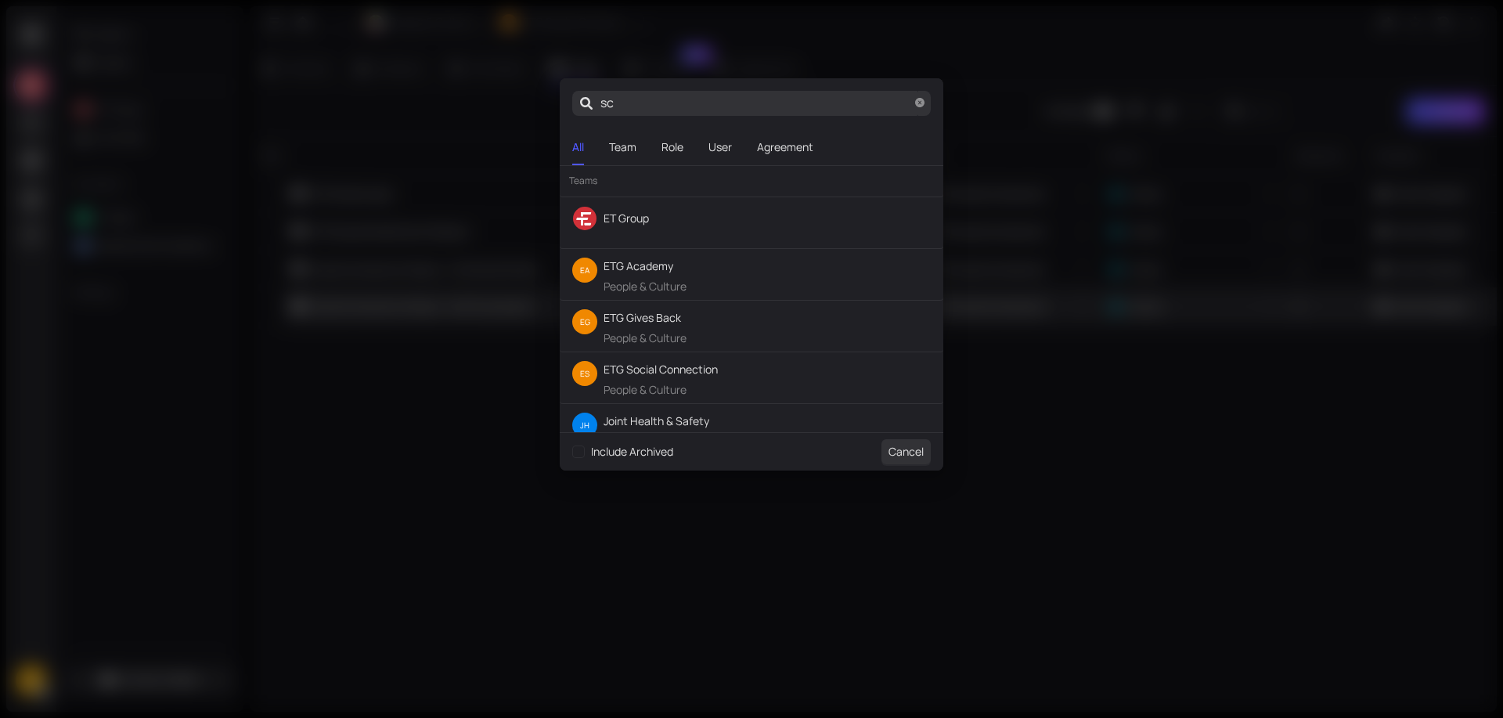
type input "sco"
type input "[PERSON_NAME]"
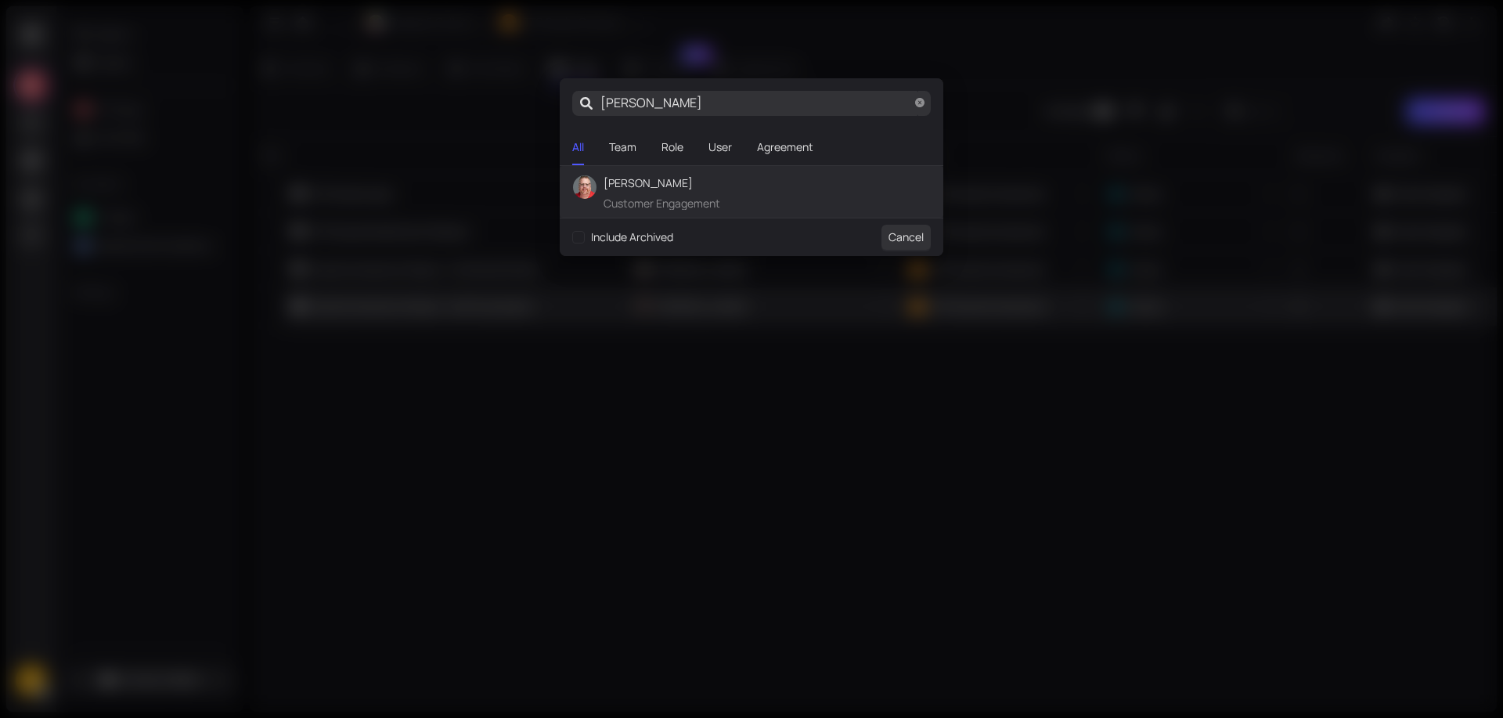
click at [695, 197] on span "Customer Engagement" at bounding box center [662, 203] width 117 height 17
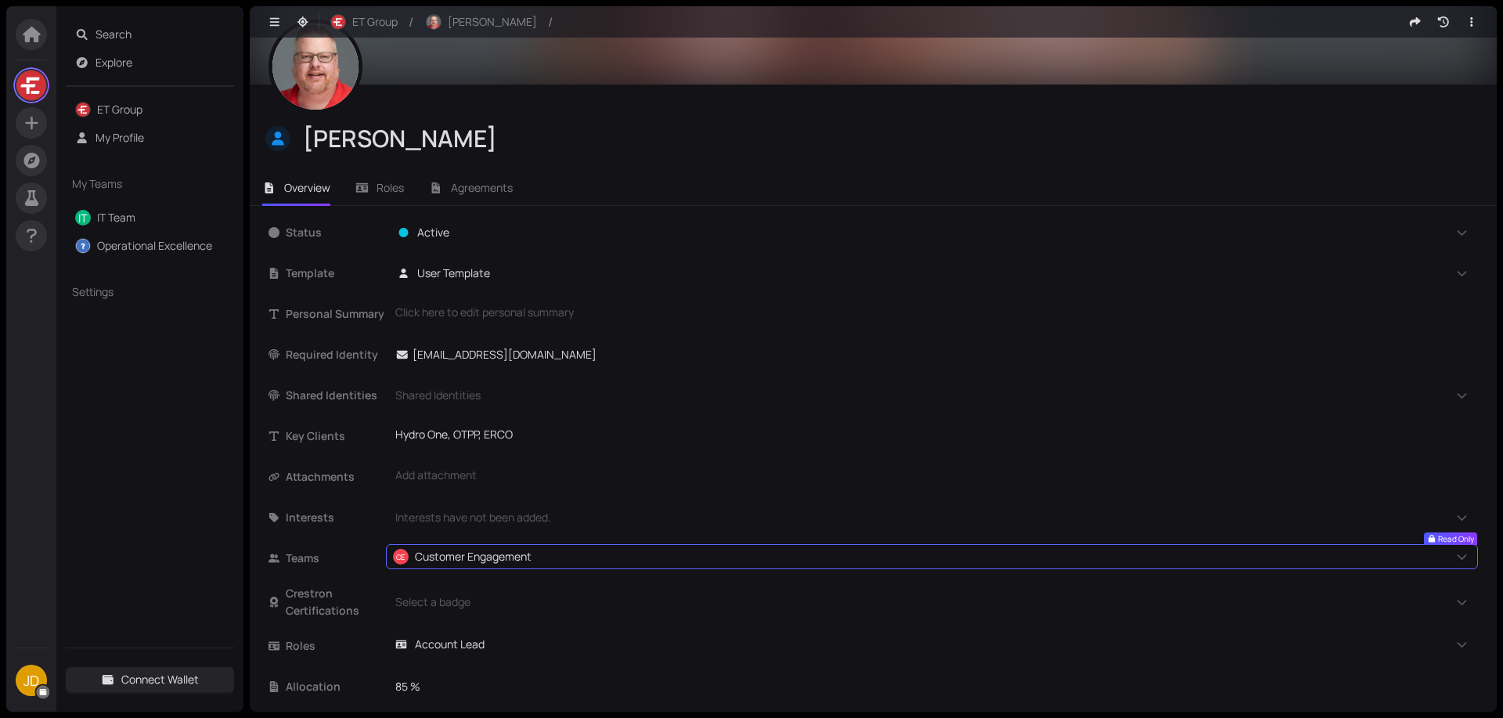
scroll to position [99, 0]
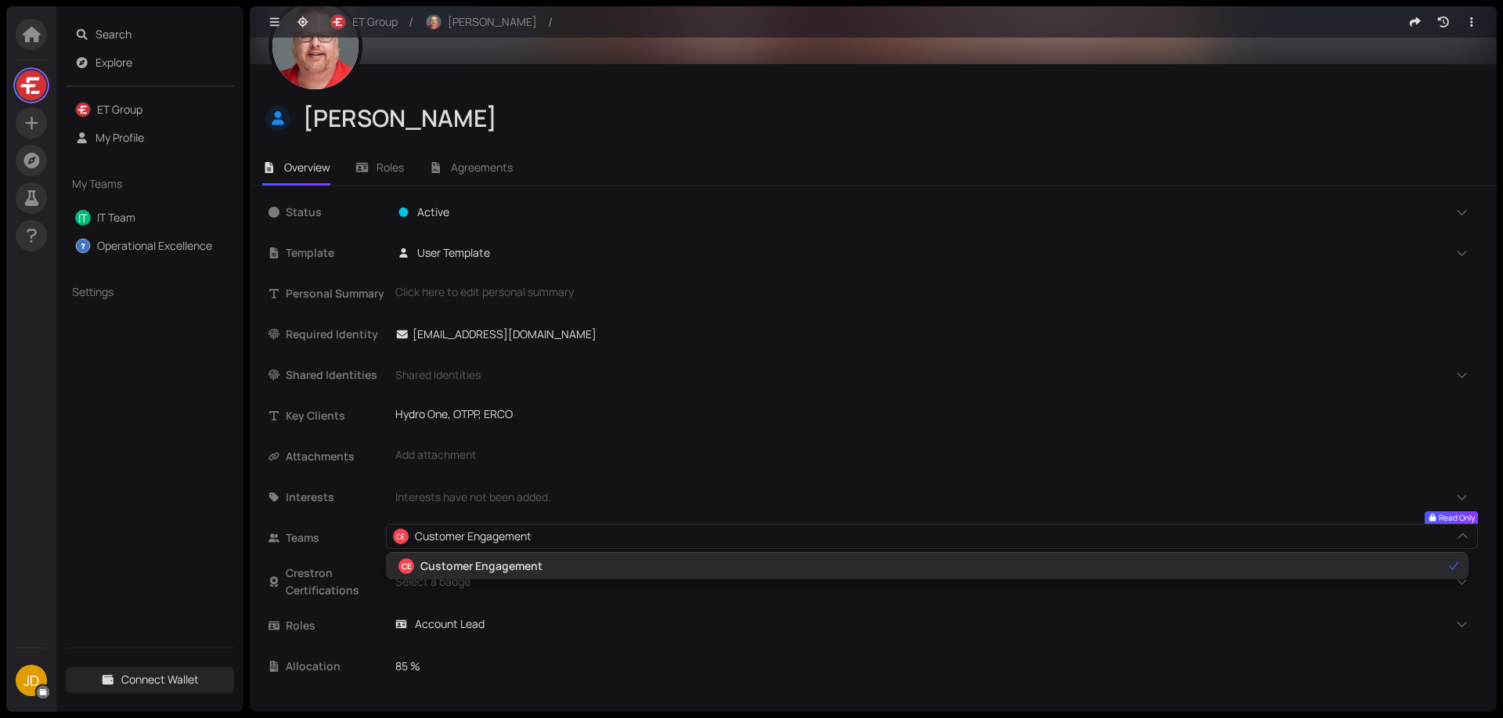
click at [595, 568] on span "CE Customer Engagement" at bounding box center [921, 566] width 1052 height 17
click at [445, 569] on span "Customer Engagement" at bounding box center [481, 566] width 122 height 17
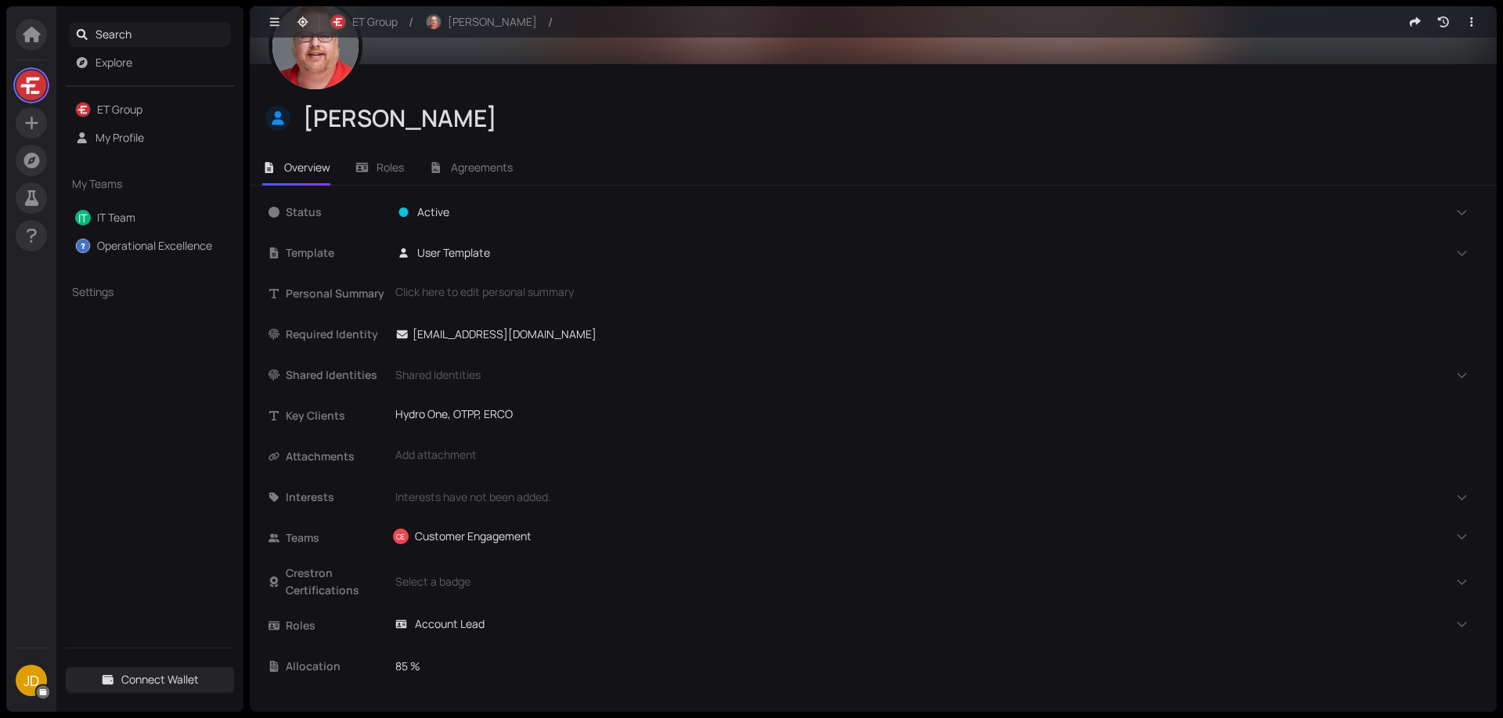
click at [119, 40] on span "Search" at bounding box center [161, 34] width 130 height 25
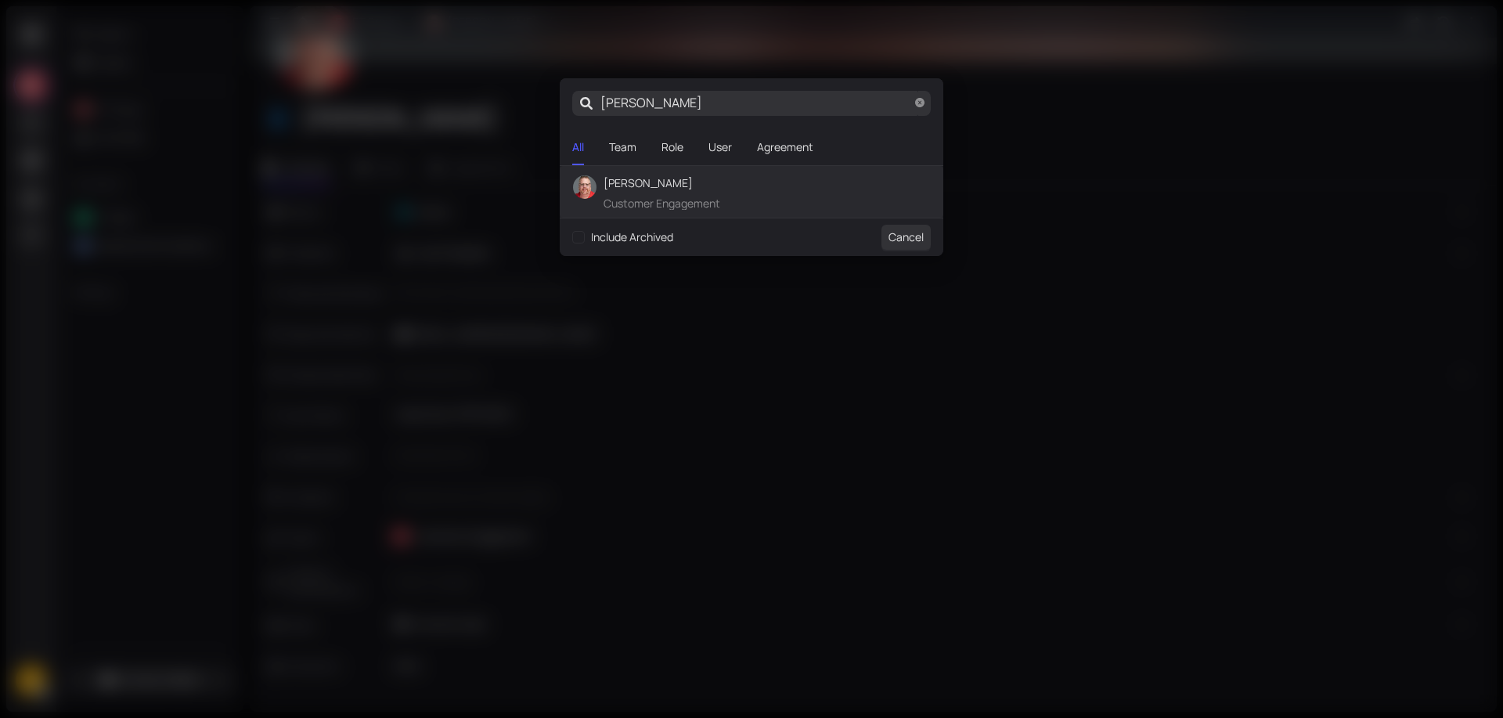
type input "scotc"
type input "scotcu"
type input "scotcus"
type input "scotcust"
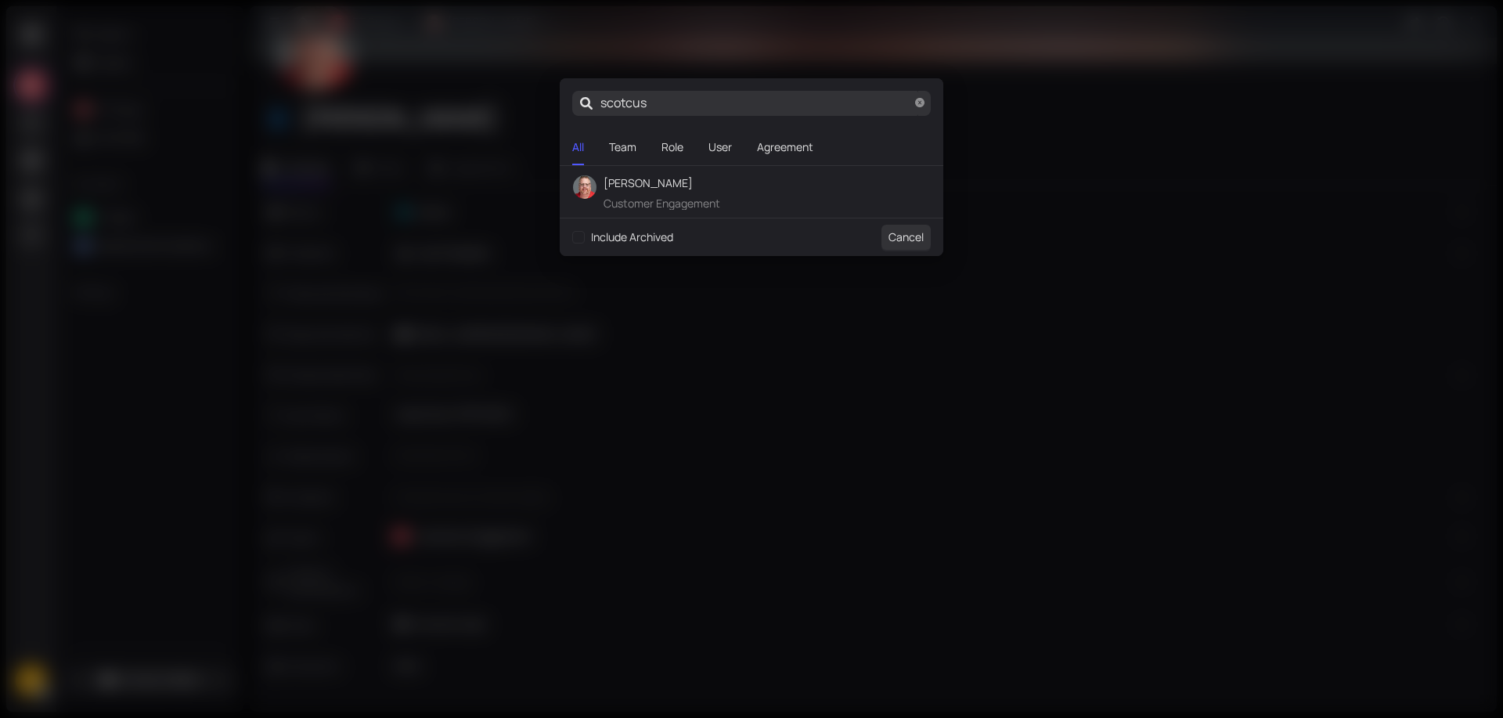
type input "scotcust"
type input "scotcusto"
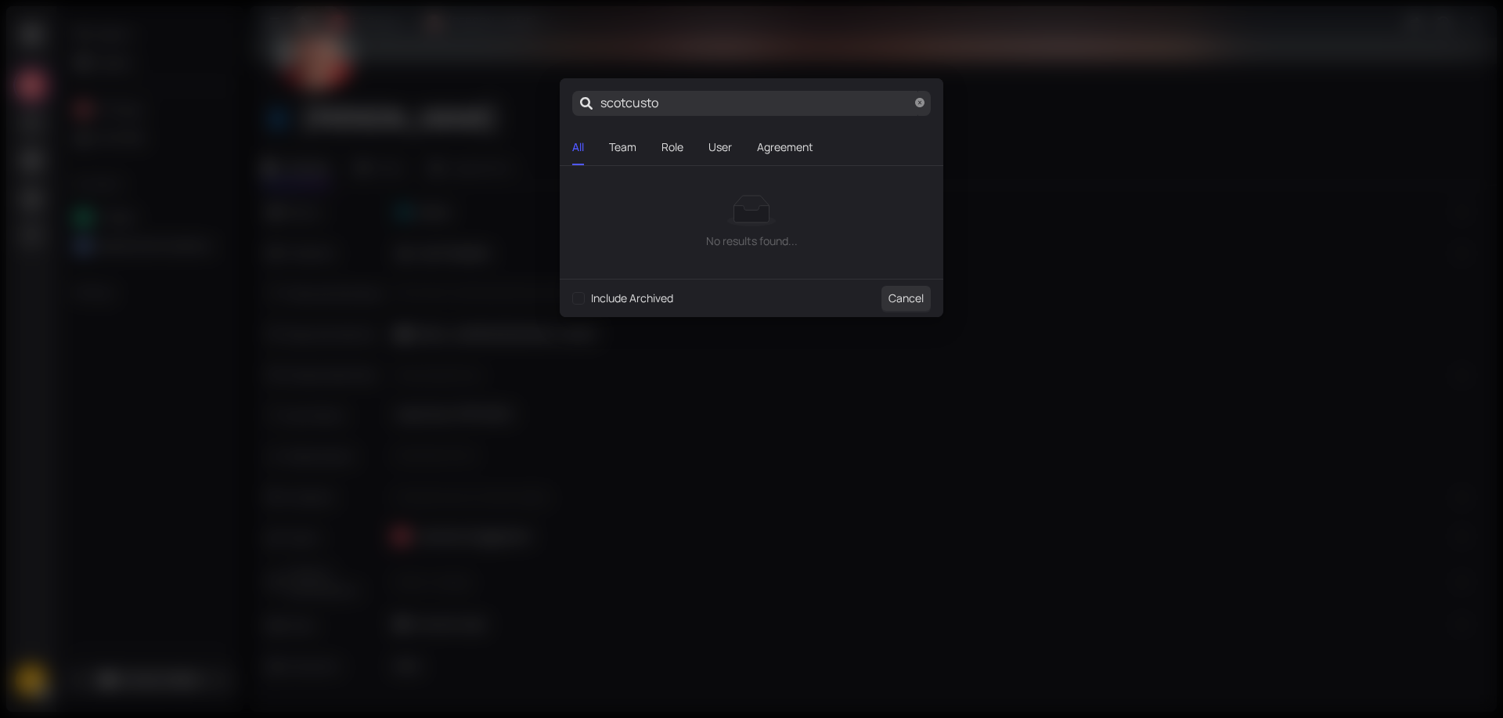
type input "scotcustom"
type input "scotcustome"
type input "scotcustomer"
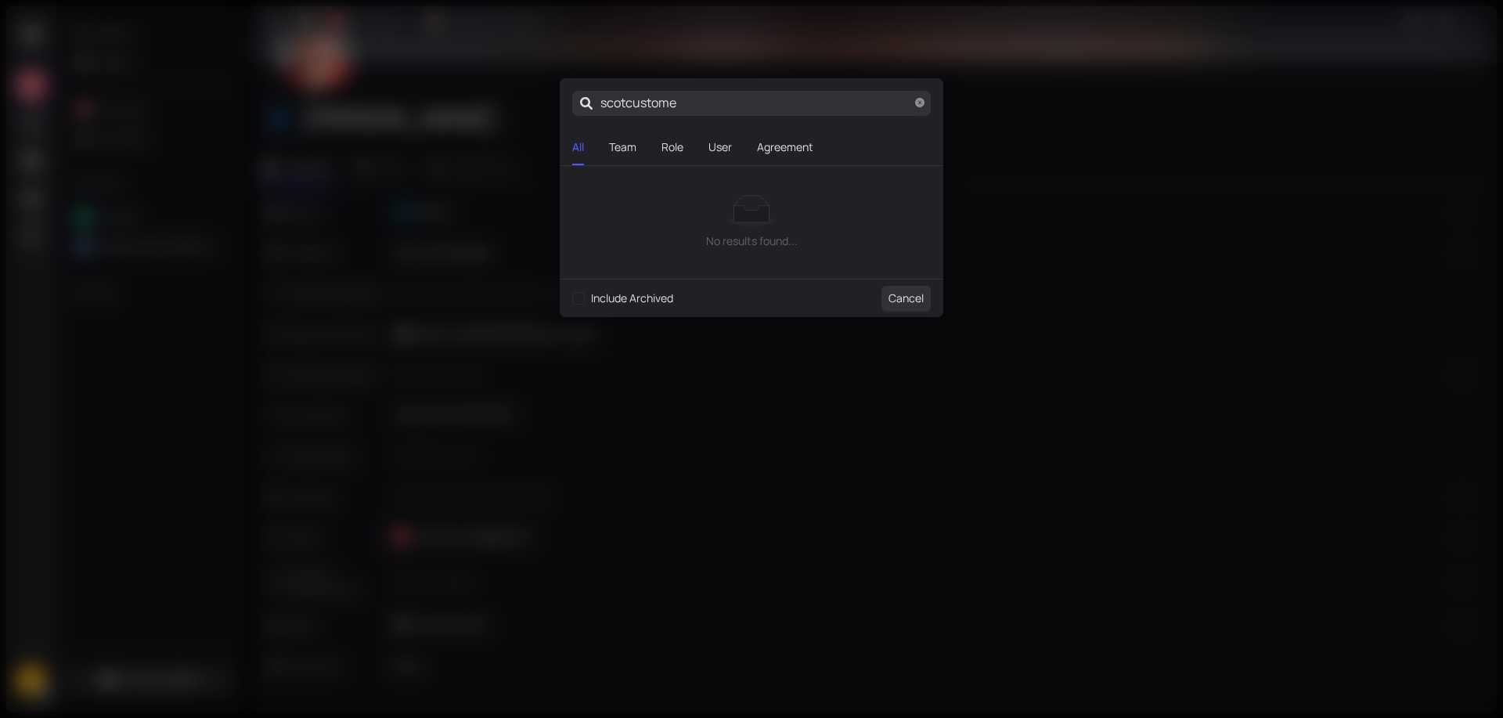
type input "scotcustomer"
type input "cotcustomer"
type input "otcustomer"
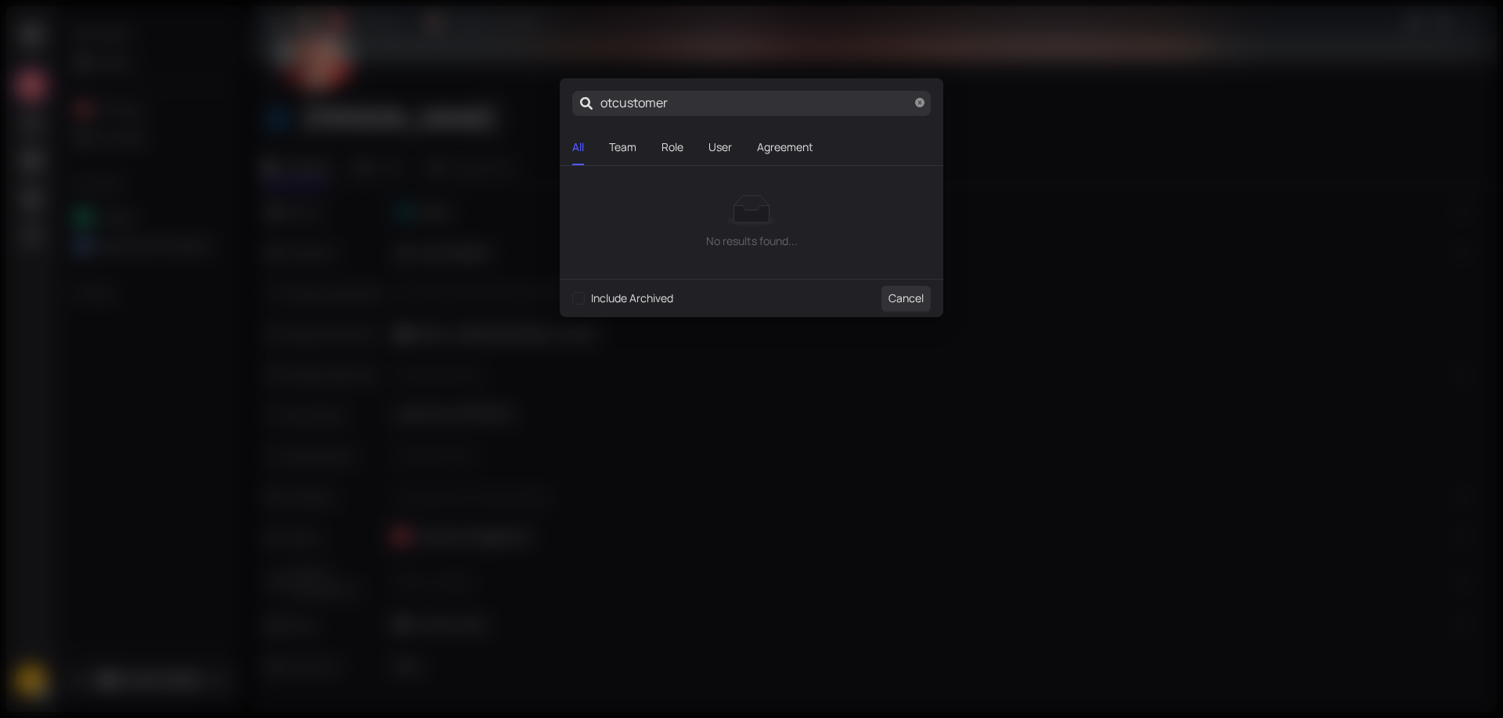
type input "tcustomer"
type input "customer"
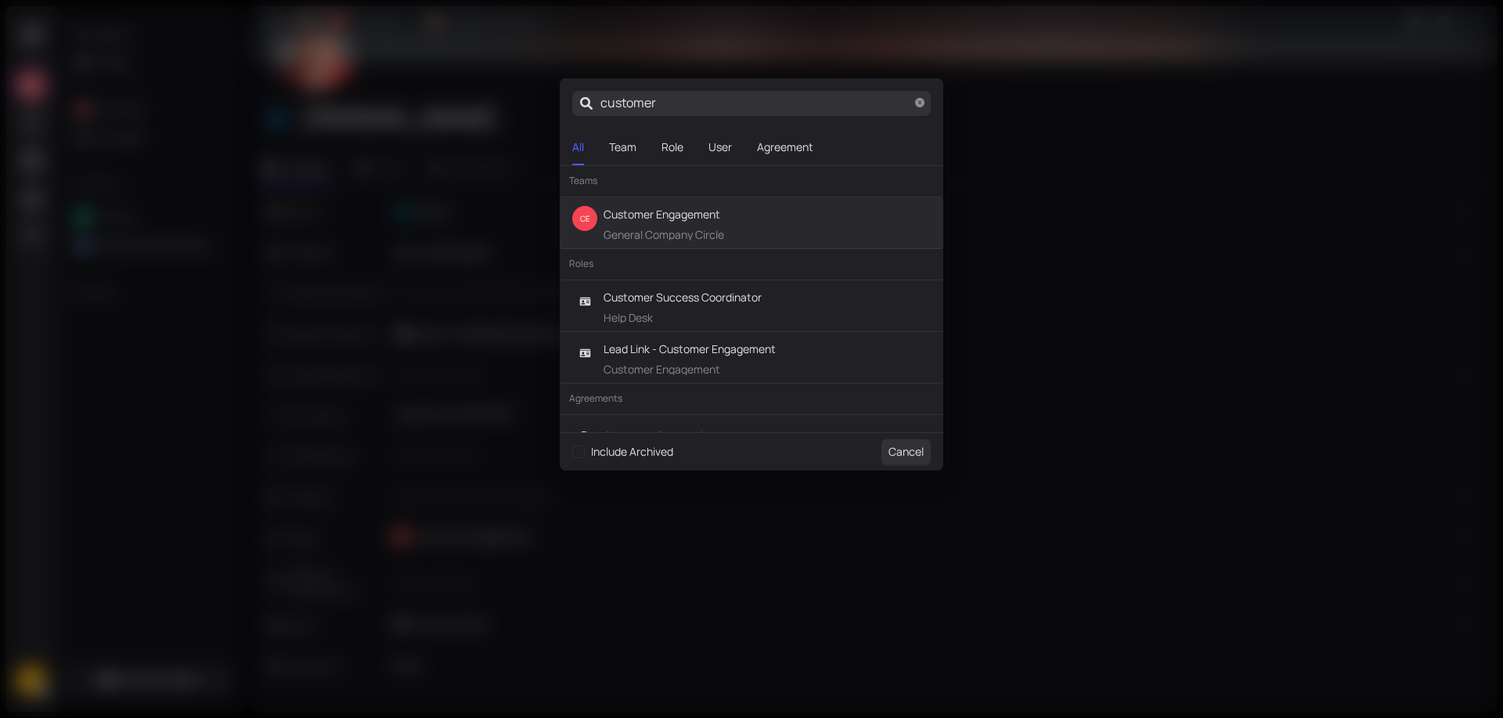
click at [648, 224] on div "Customer Engagement General Company Circle" at bounding box center [664, 225] width 121 height 38
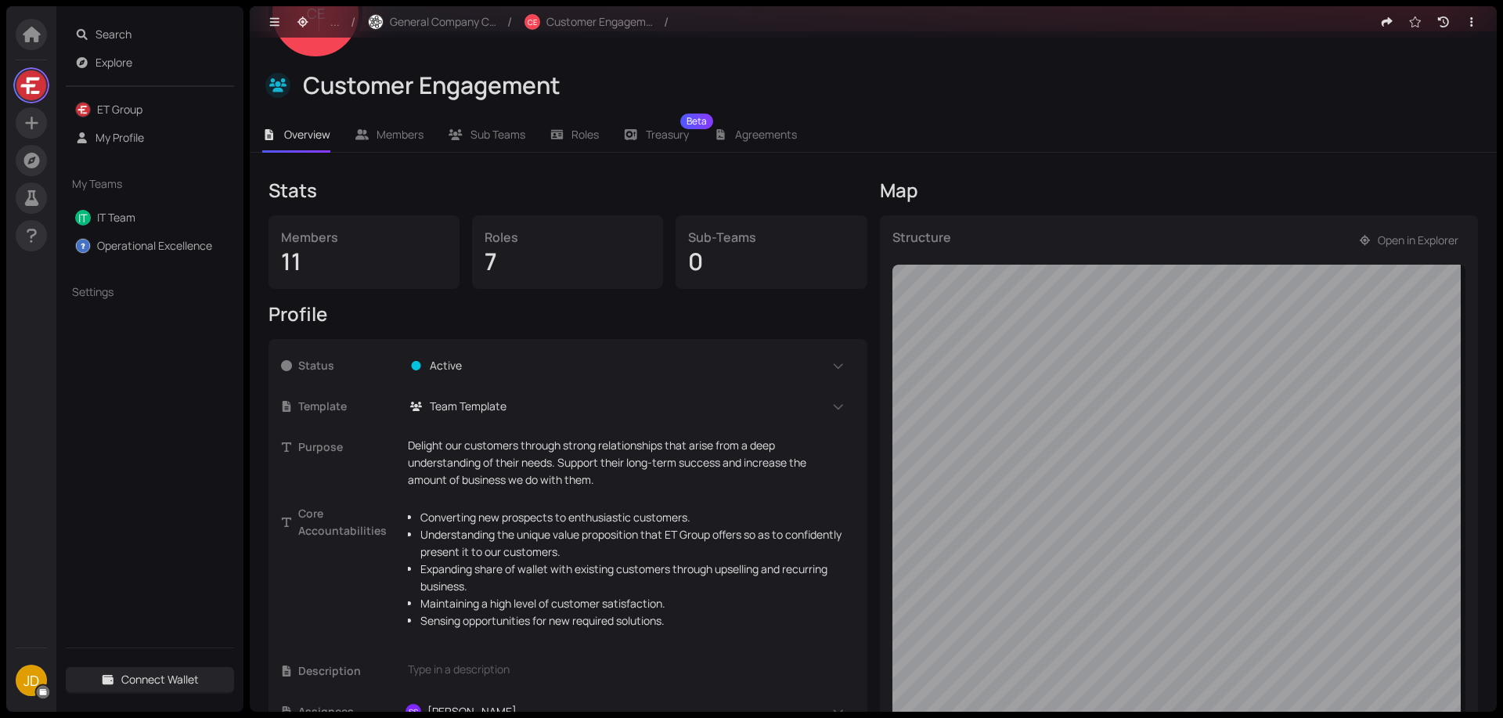
scroll to position [157, 0]
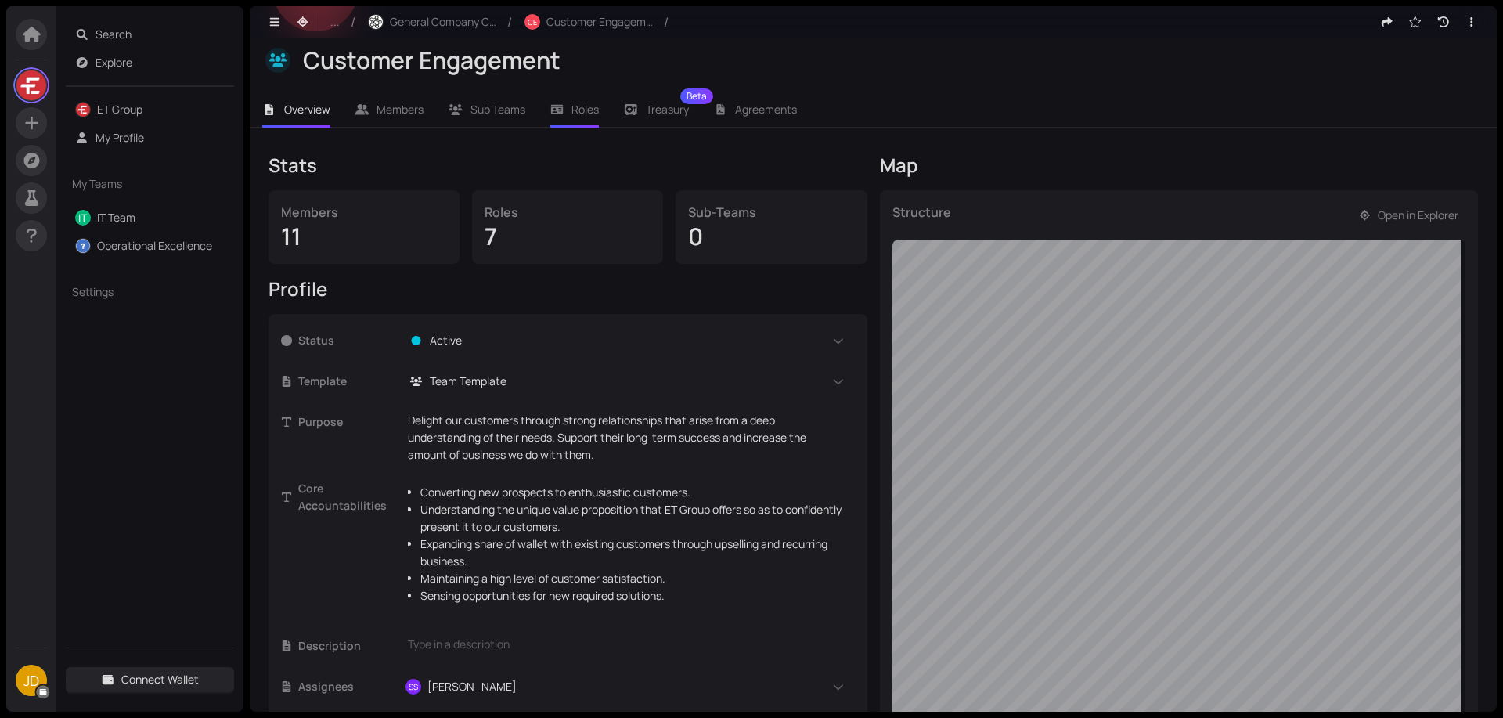
click at [580, 108] on span "Roles" at bounding box center [585, 109] width 27 height 15
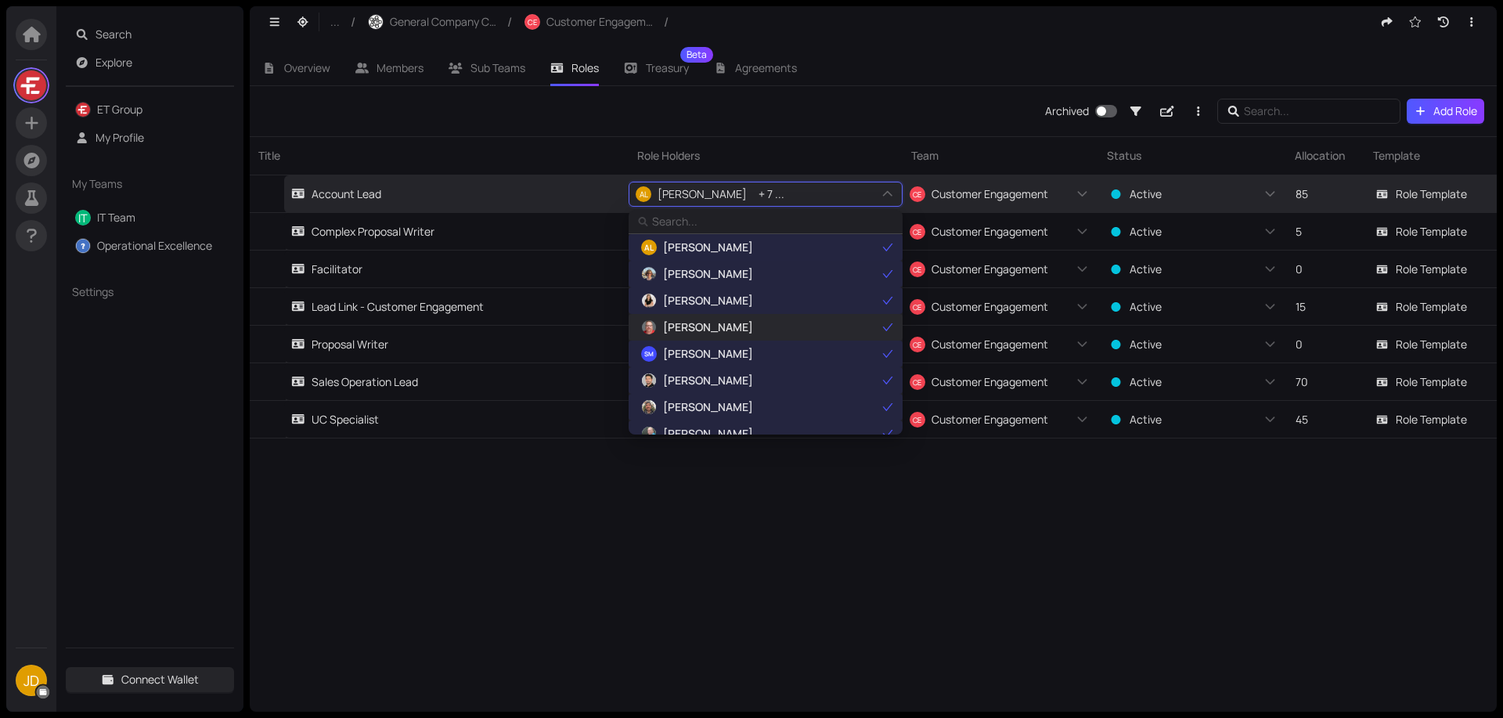
click at [785, 326] on span "[PERSON_NAME]" at bounding box center [759, 327] width 243 height 17
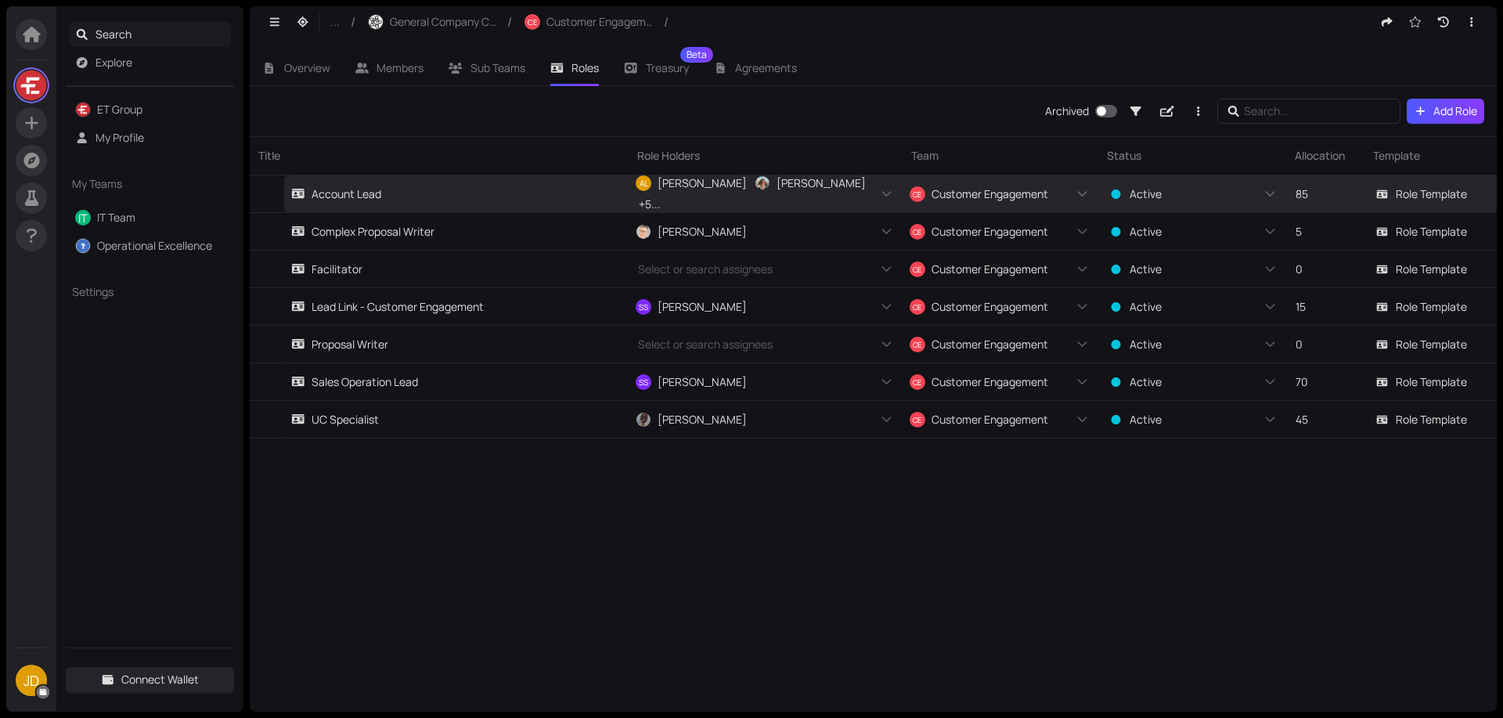
click at [117, 31] on span "Search" at bounding box center [161, 34] width 130 height 25
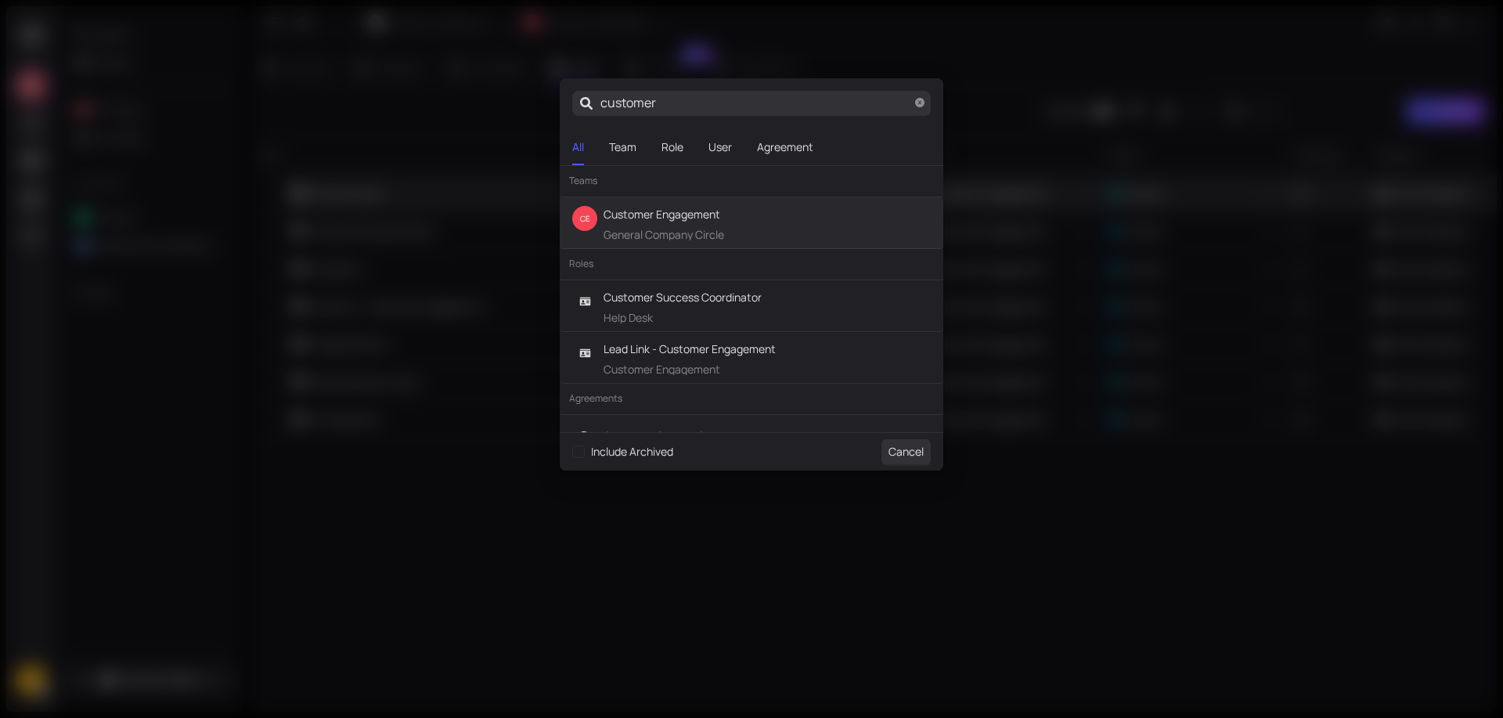
type input "scustomer"
type input "sccustomer"
type input "scocustomer"
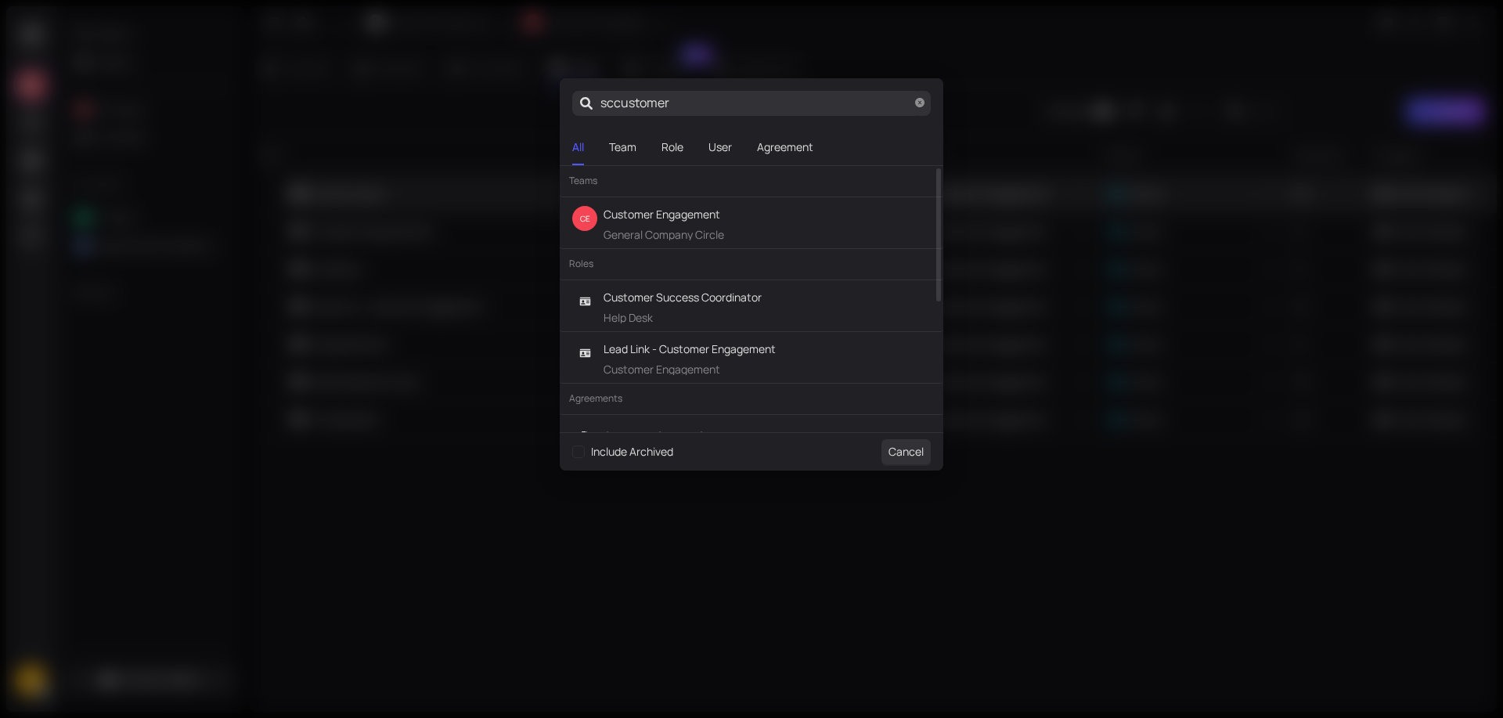
type input "scocustomer"
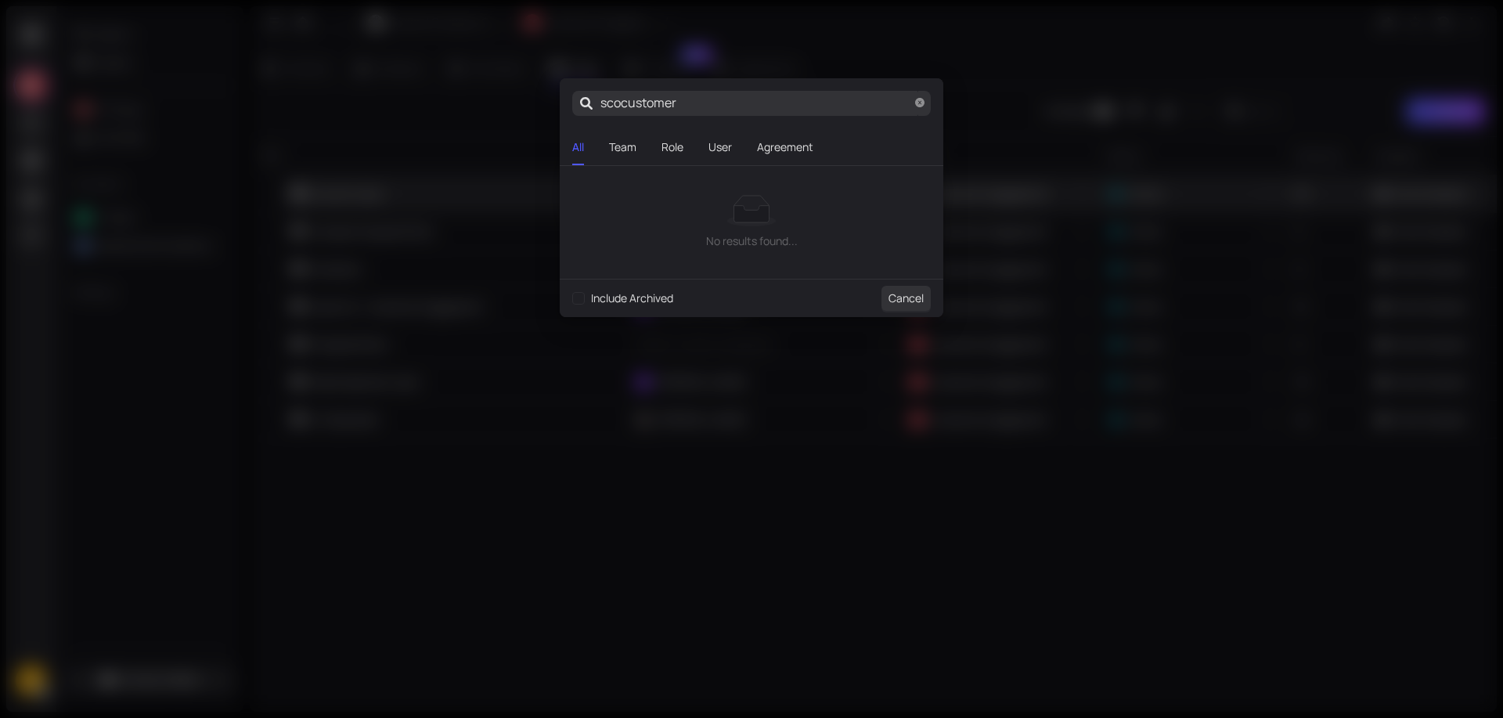
type input "scoustomer"
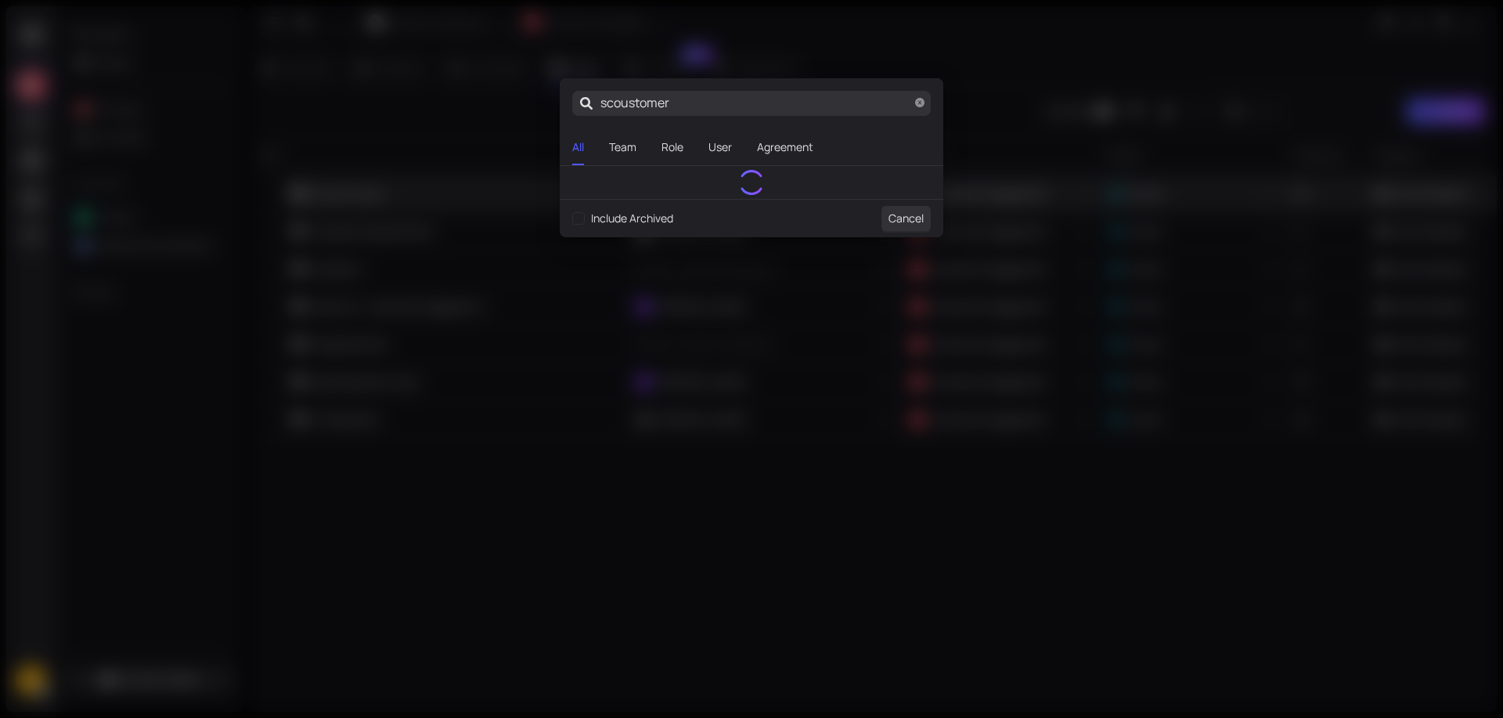
type input "scostomer"
type input "scotomer"
type input "scoomer"
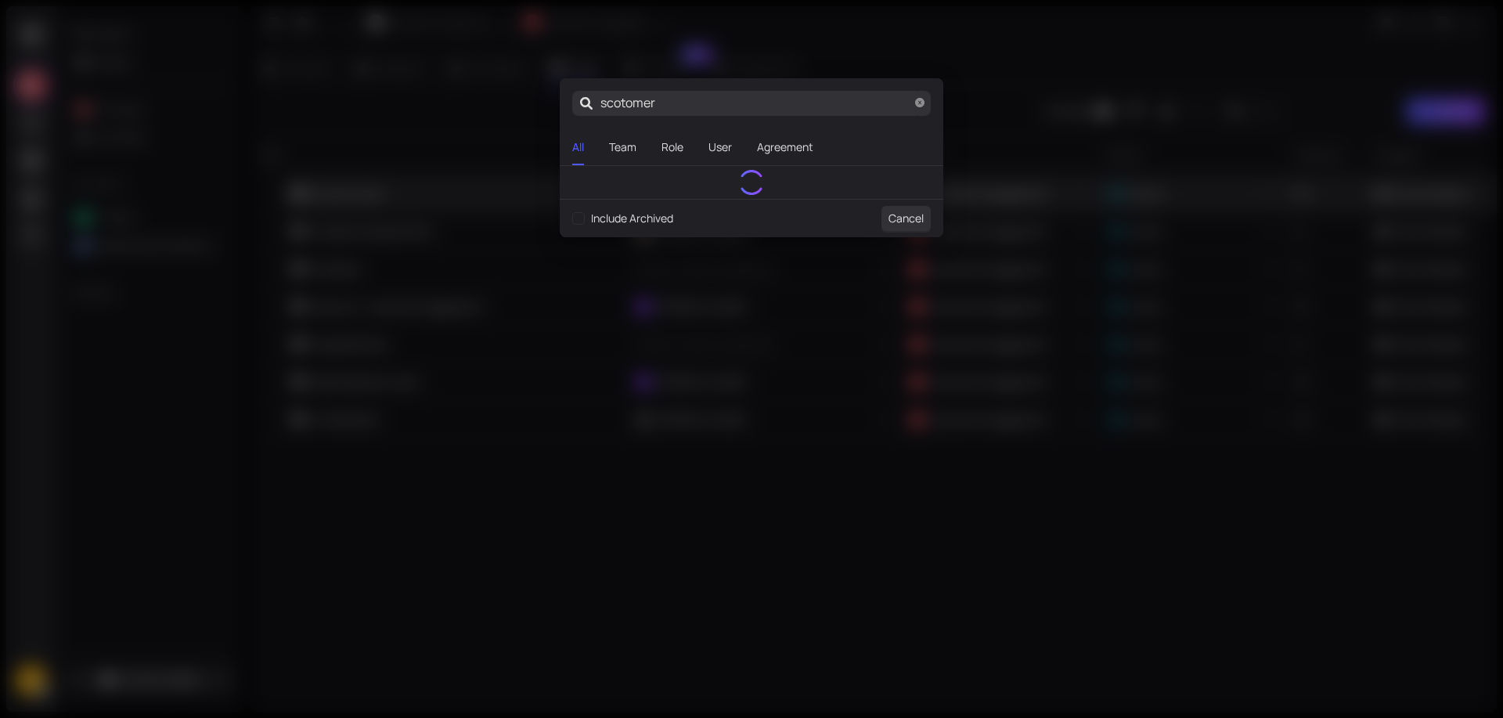
type input "scoomer"
type input "scomer"
type input "scoer"
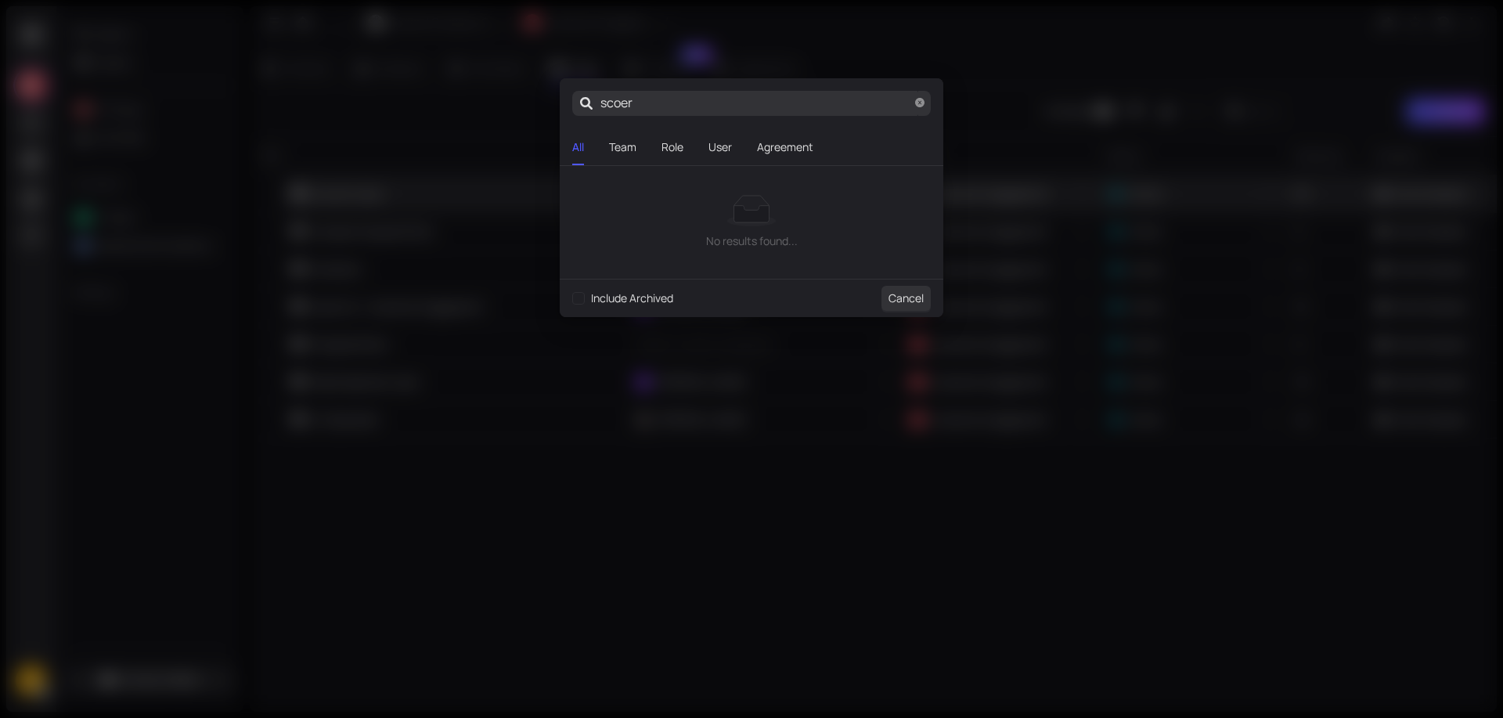
type input "scor"
type input "sco"
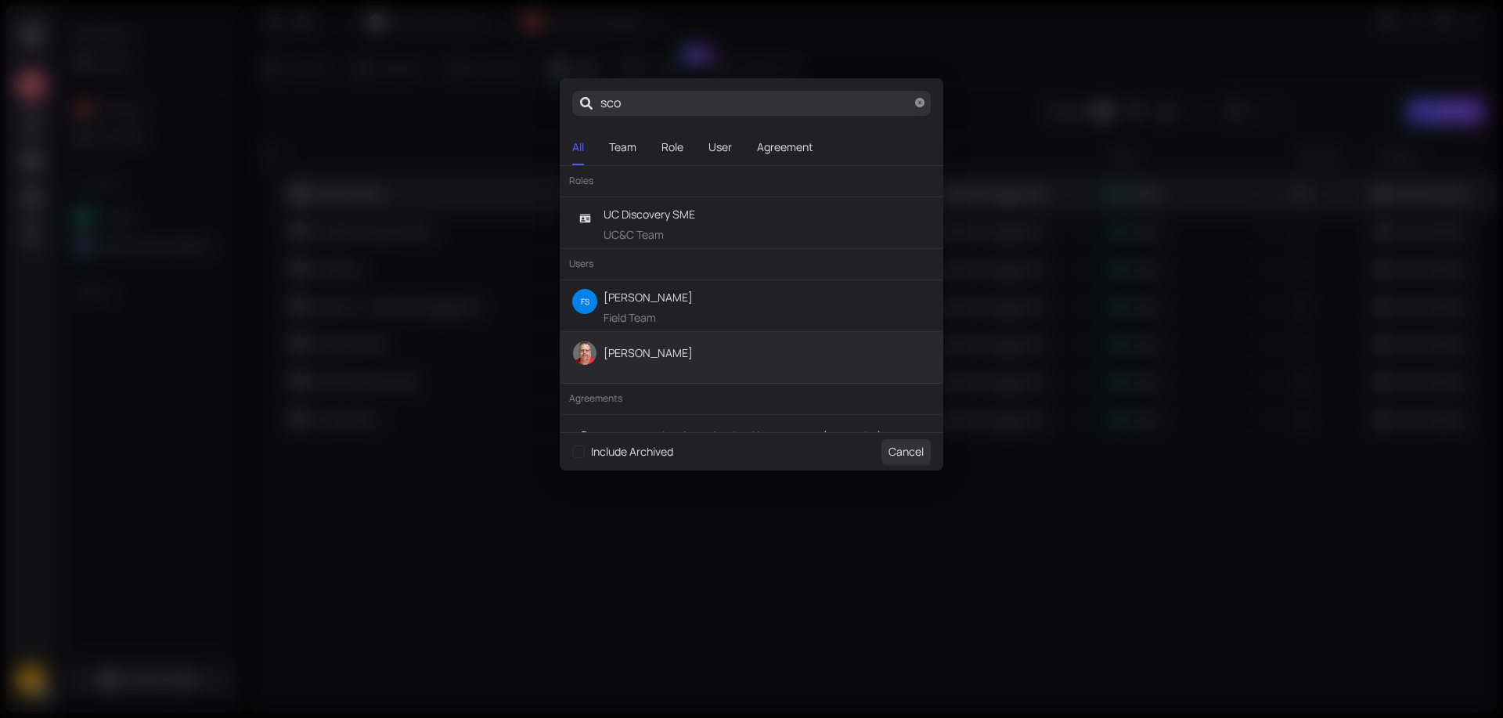
click at [724, 349] on span "[PERSON_NAME]" at bounding box center [750, 353] width 363 height 25
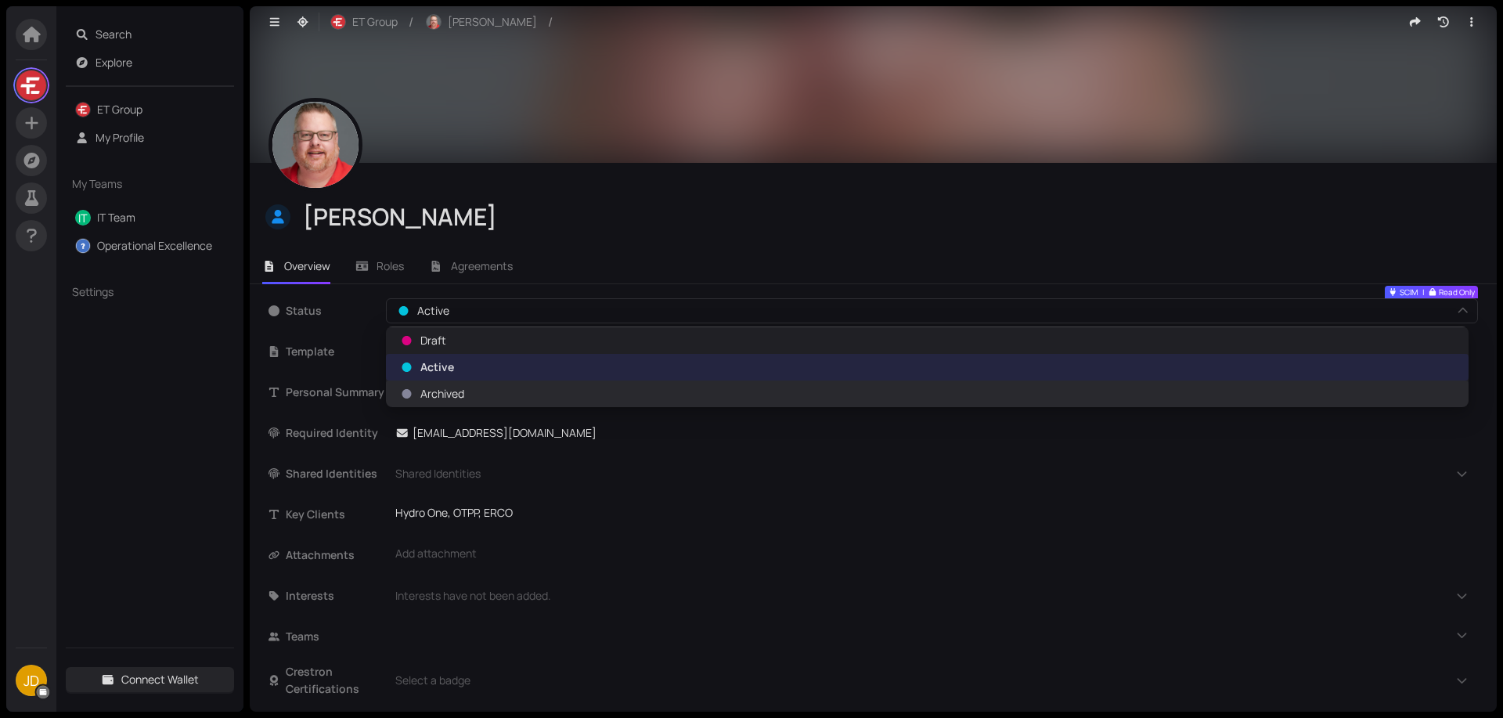
click at [582, 392] on span "Archived" at bounding box center [926, 393] width 1063 height 17
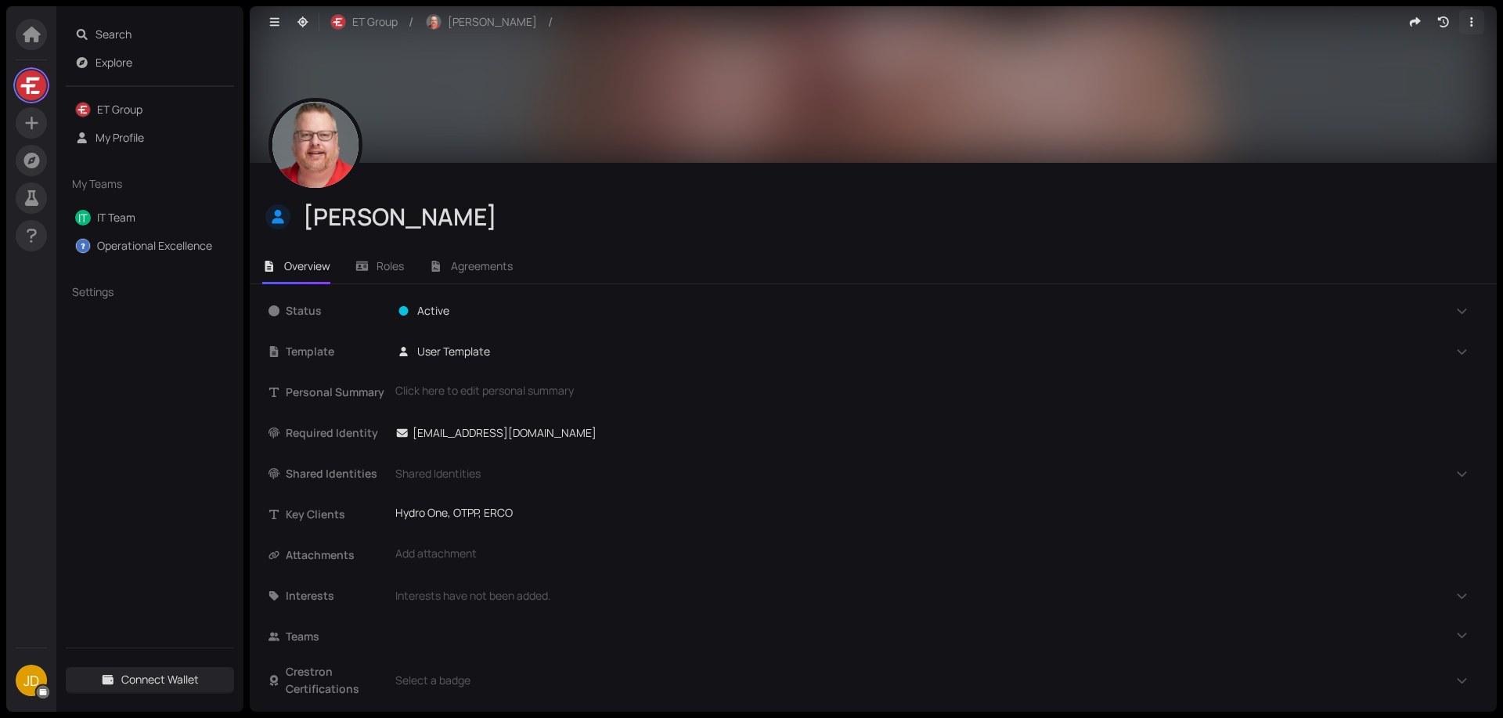
click at [1465, 18] on icon "button" at bounding box center [1472, 21] width 14 height 11
click at [1465, 16] on icon "button" at bounding box center [1472, 21] width 14 height 11
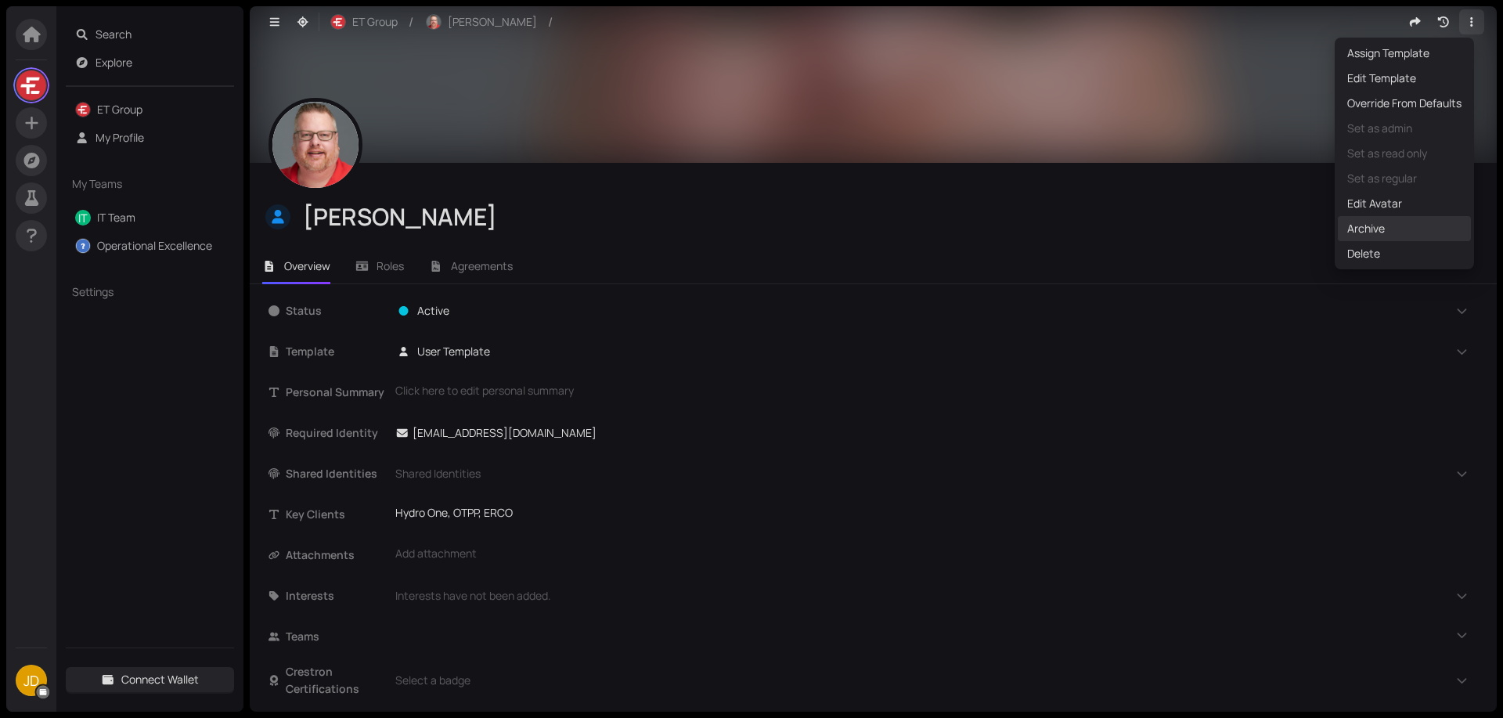
click at [1380, 227] on span "Archive" at bounding box center [1405, 228] width 114 height 17
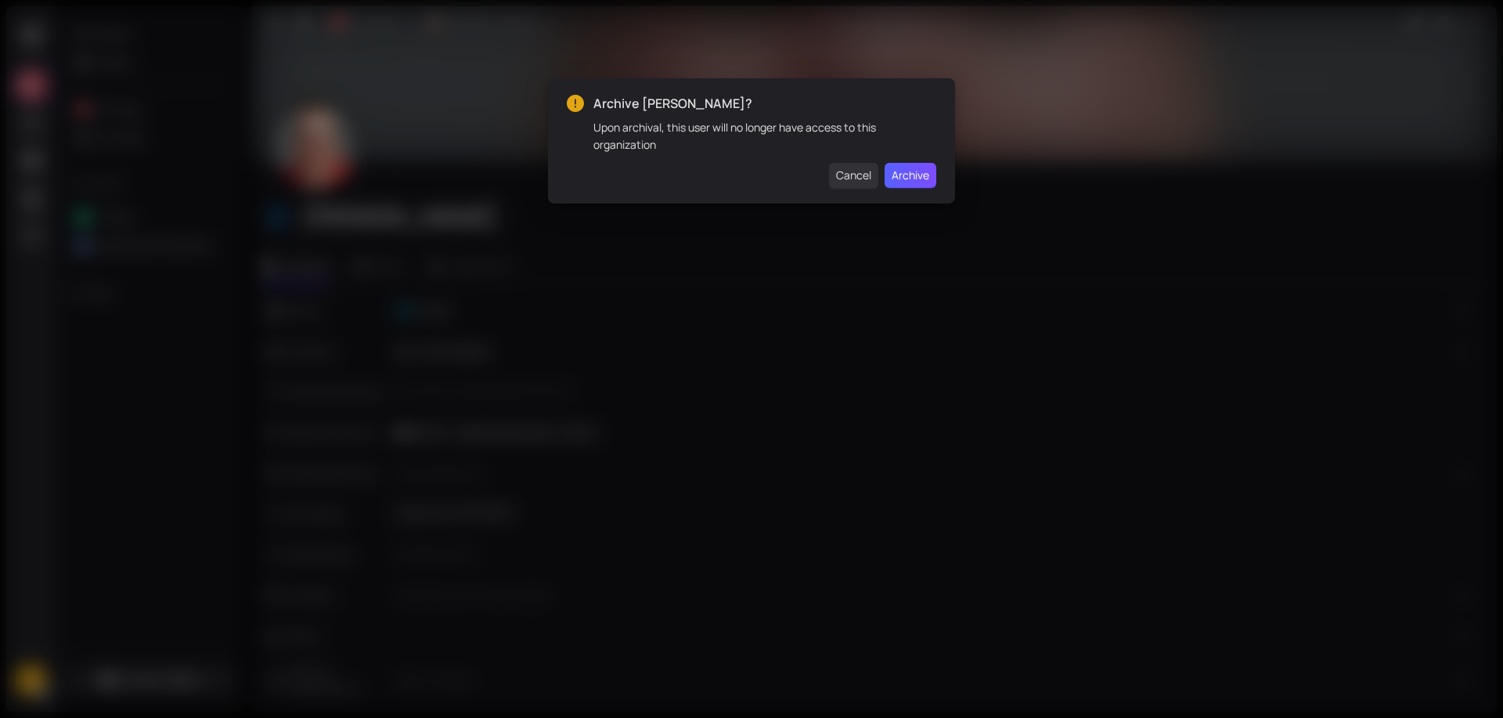
click at [905, 171] on span "Archive" at bounding box center [911, 175] width 38 height 17
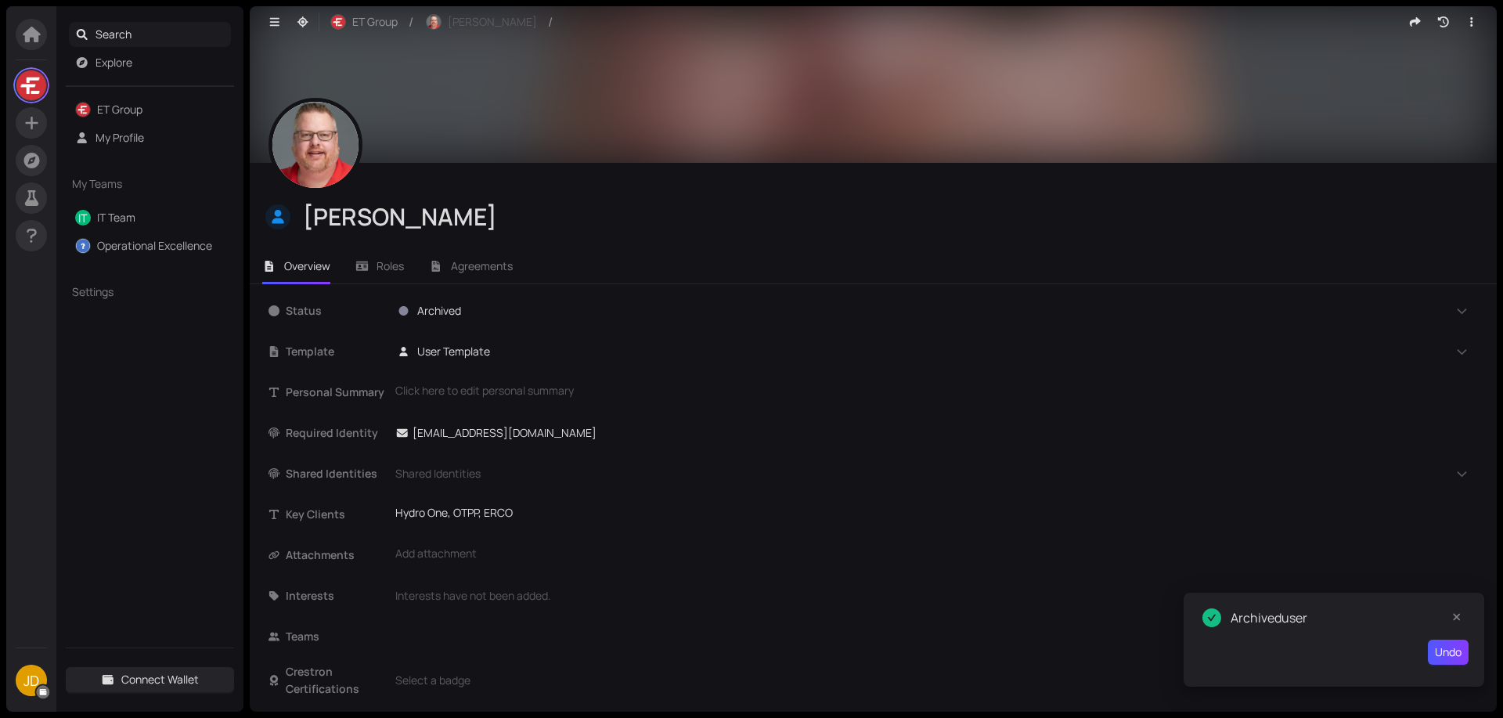
click at [157, 30] on span "Search" at bounding box center [161, 34] width 130 height 25
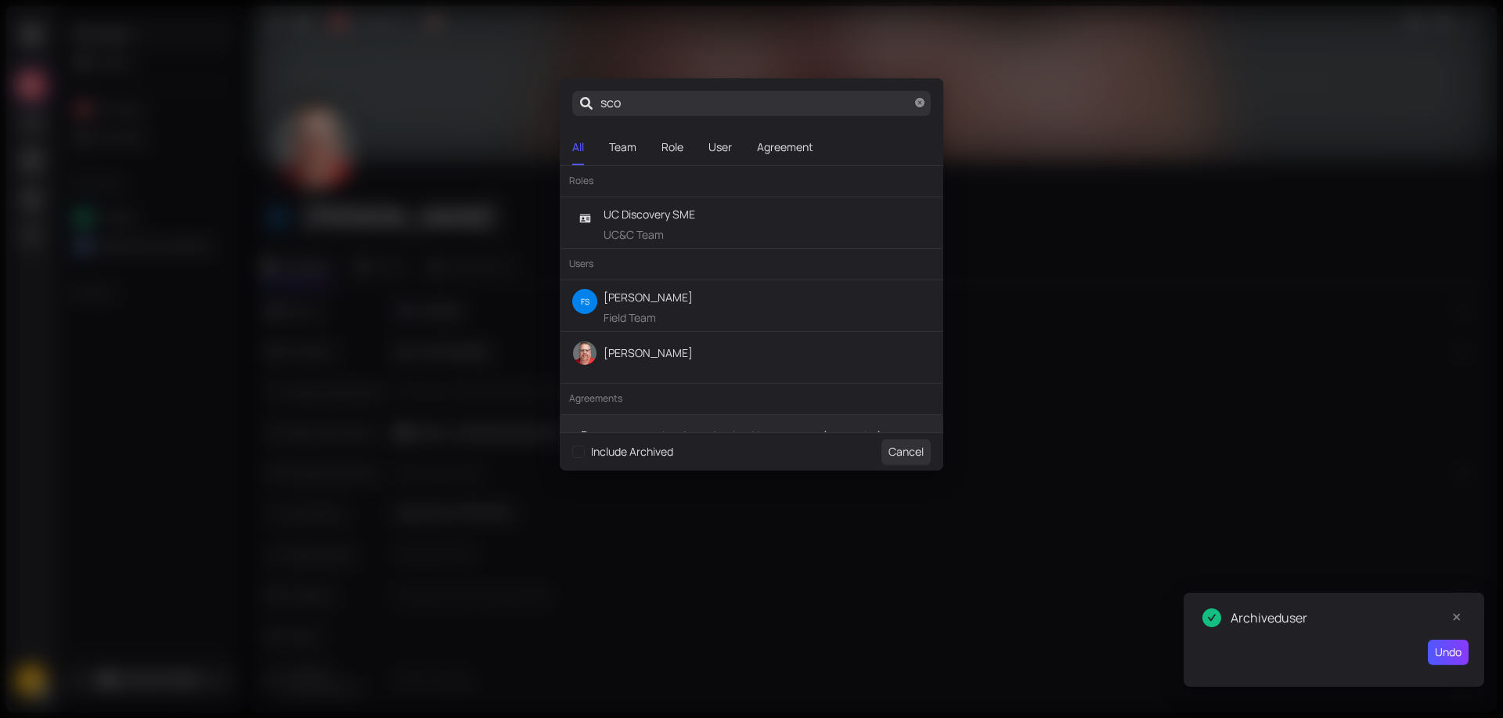
type input "sc"
type input "s"
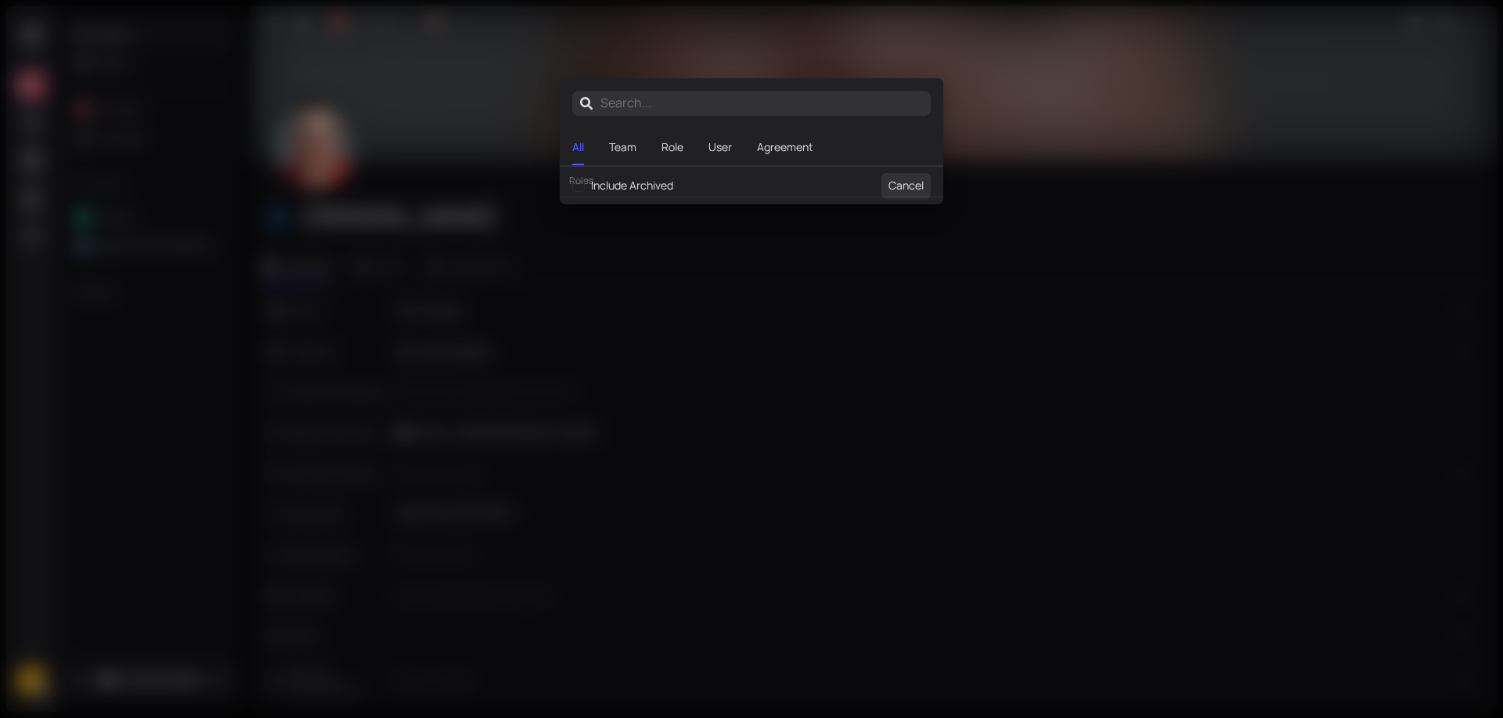
type input "s"
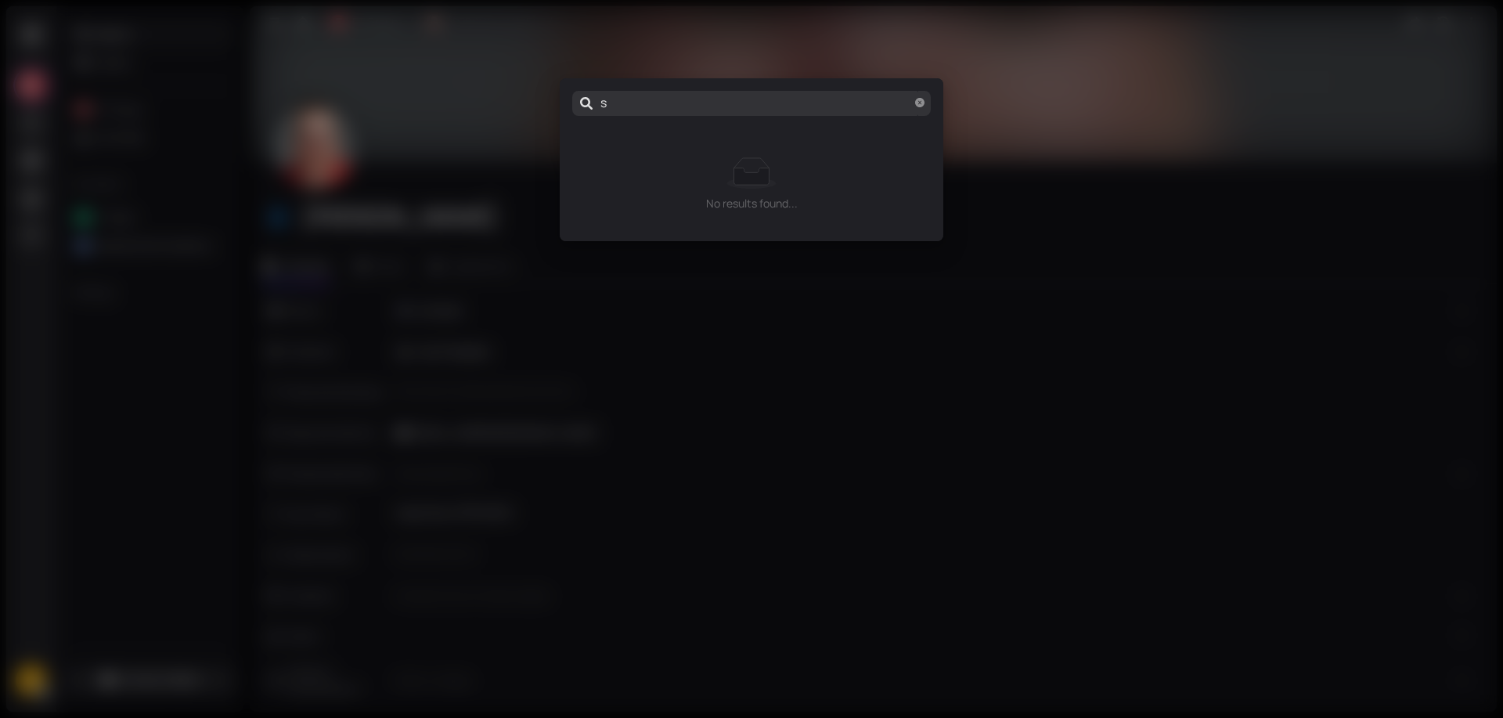
type input "sc"
type input "sco"
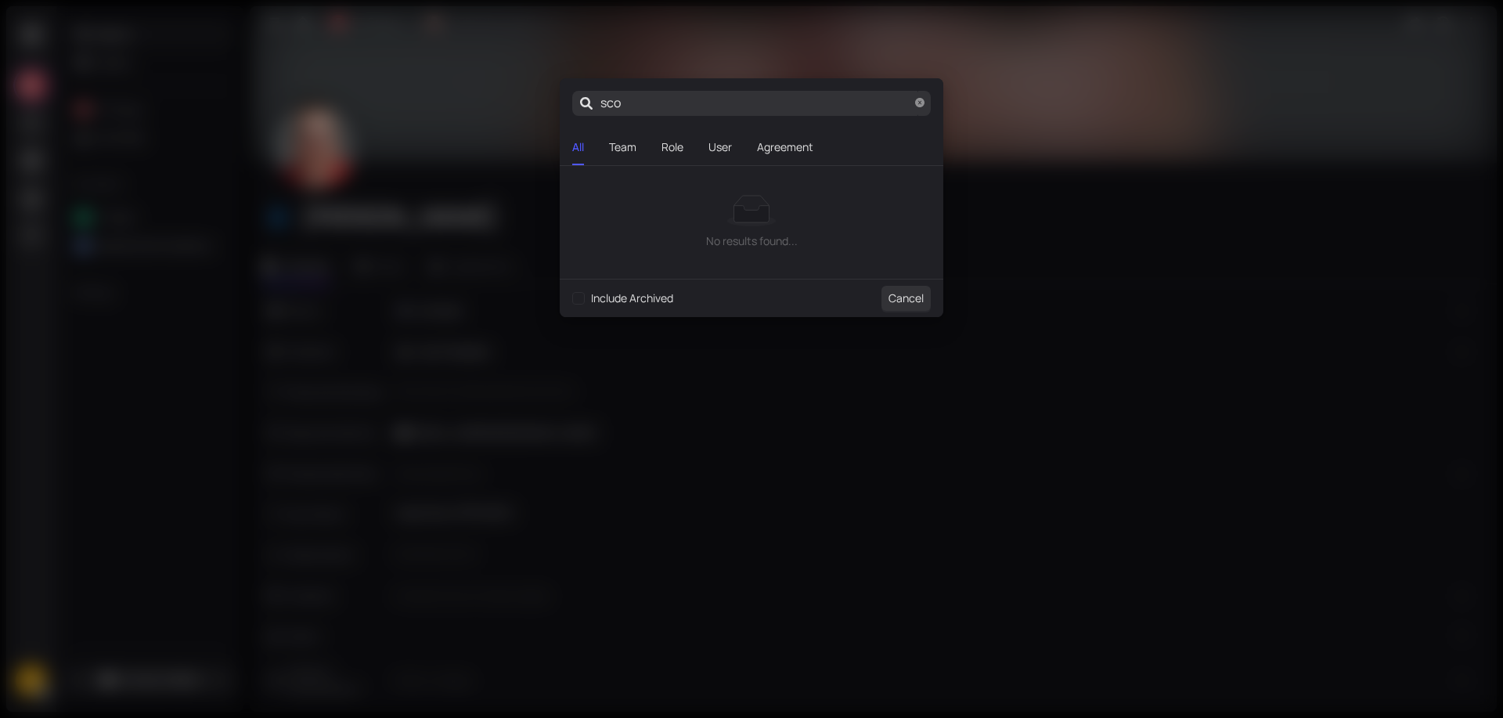
type input "[PERSON_NAME]"
drag, startPoint x: 920, startPoint y: 101, endPoint x: 912, endPoint y: 103, distance: 8.0
click at [919, 102] on icon "close-circle" at bounding box center [919, 102] width 9 height 9
